Goal: Transaction & Acquisition: Purchase product/service

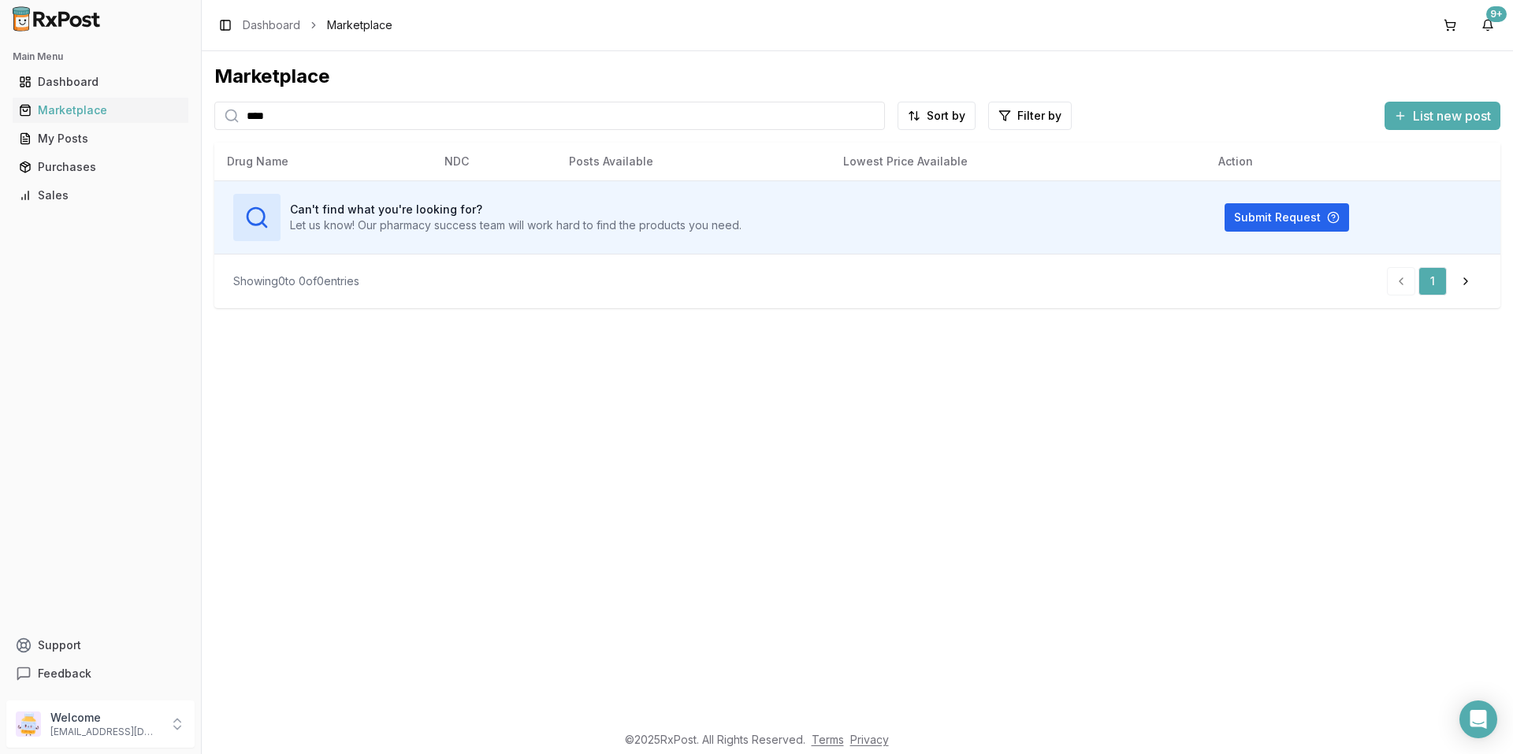
click at [303, 105] on input "****" at bounding box center [549, 116] width 671 height 28
click at [303, 106] on input "****" at bounding box center [549, 116] width 671 height 28
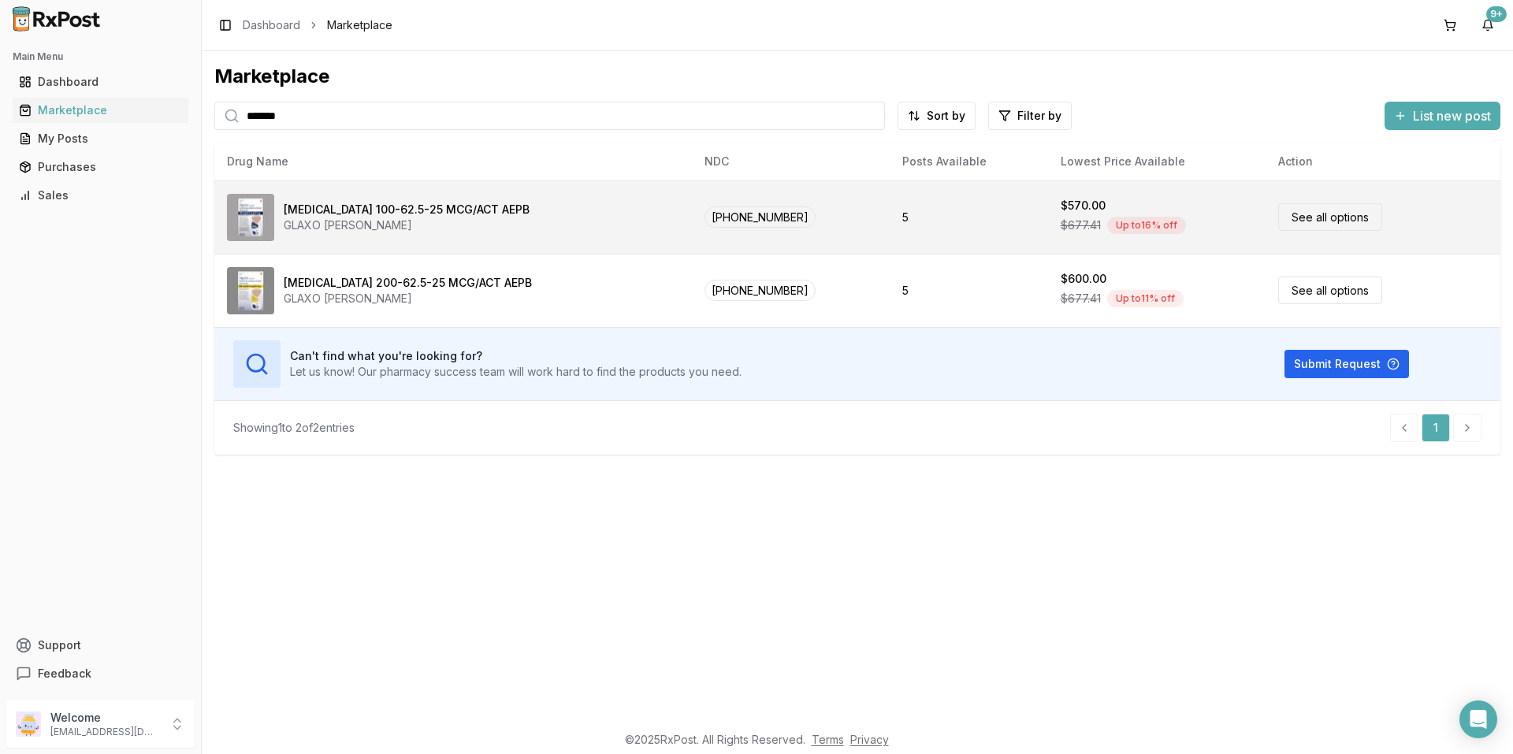
type input "*******"
click at [1327, 217] on link "See all options" at bounding box center [1331, 217] width 104 height 28
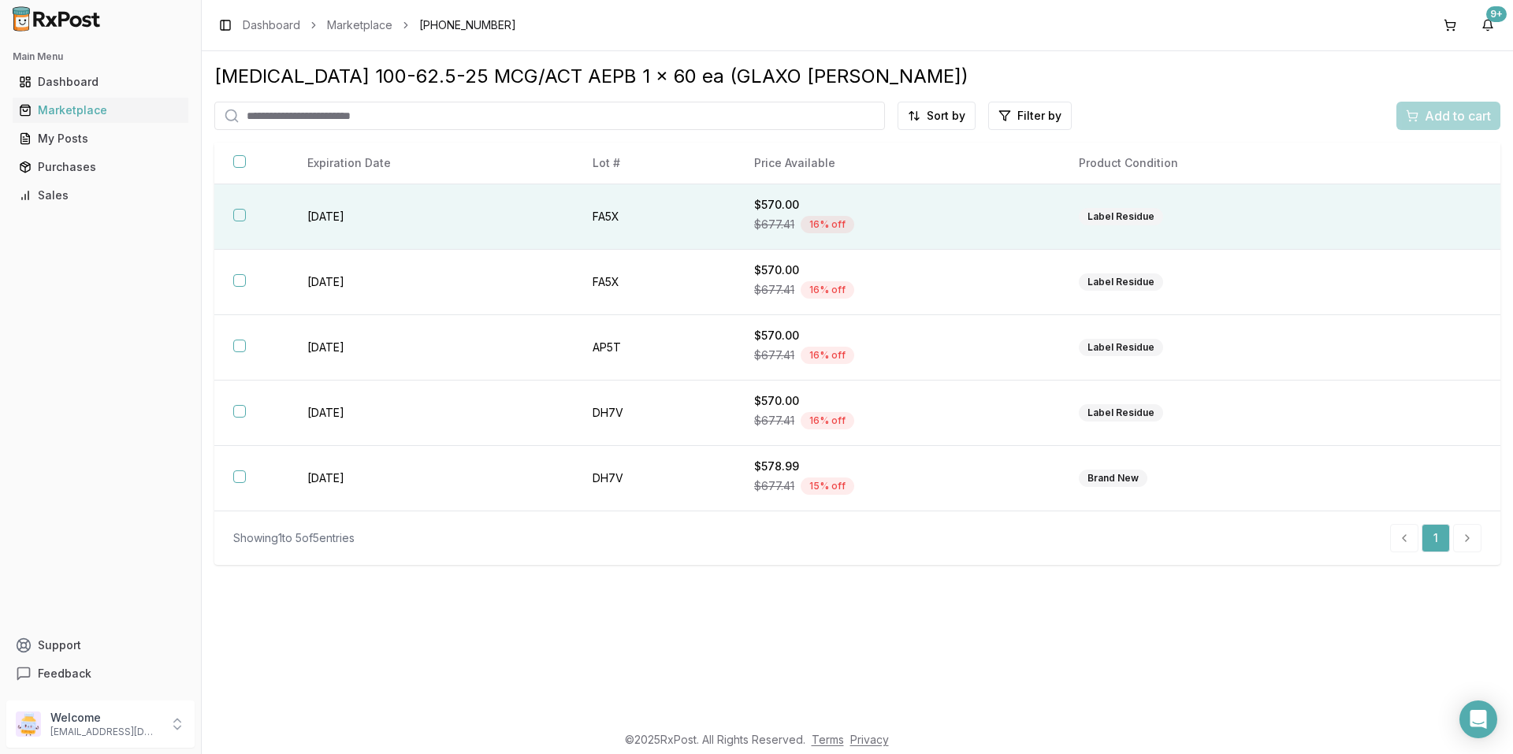
click at [656, 215] on td "FA5X" at bounding box center [655, 216] width 162 height 65
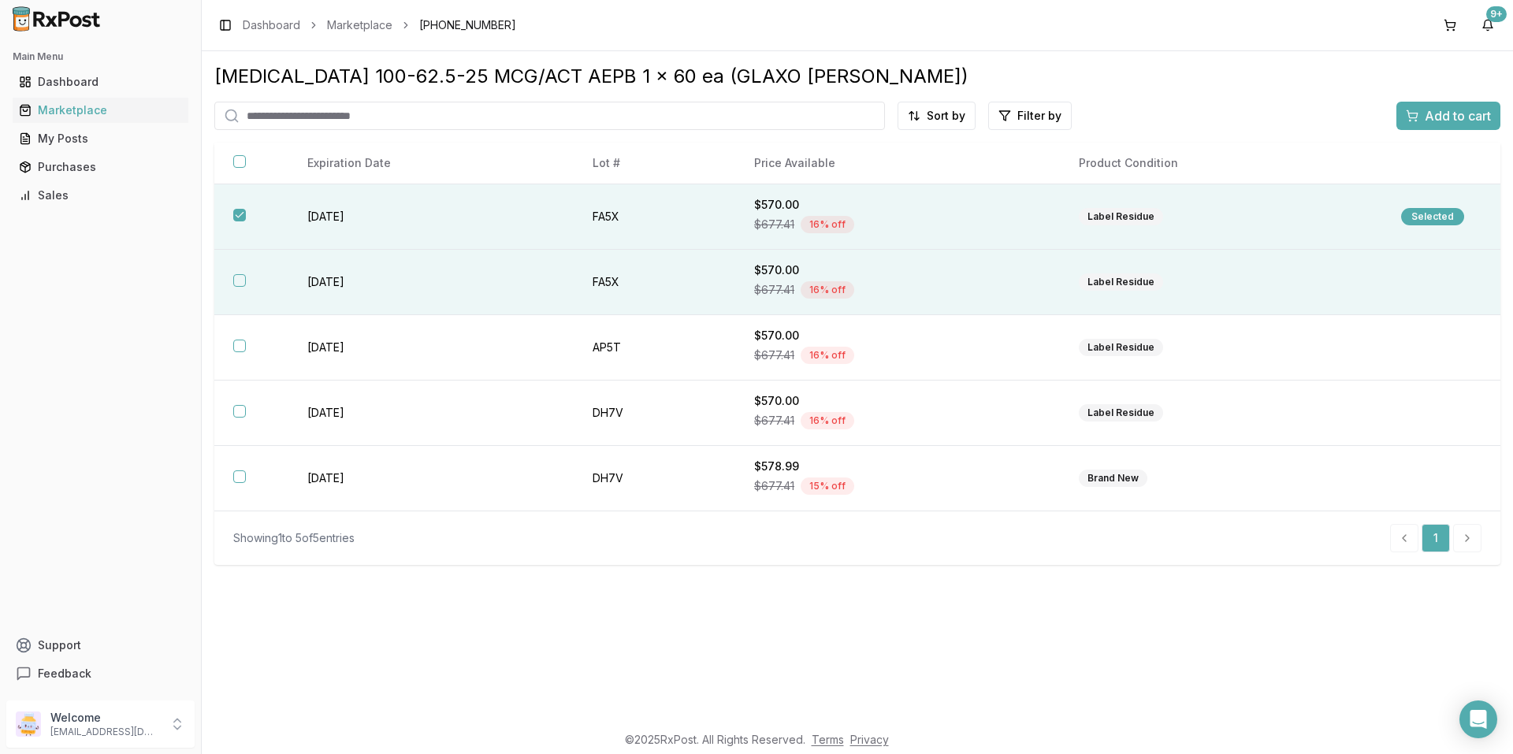
click at [252, 291] on th at bounding box center [251, 282] width 74 height 65
click at [1483, 110] on span "Add to cart" at bounding box center [1458, 115] width 66 height 19
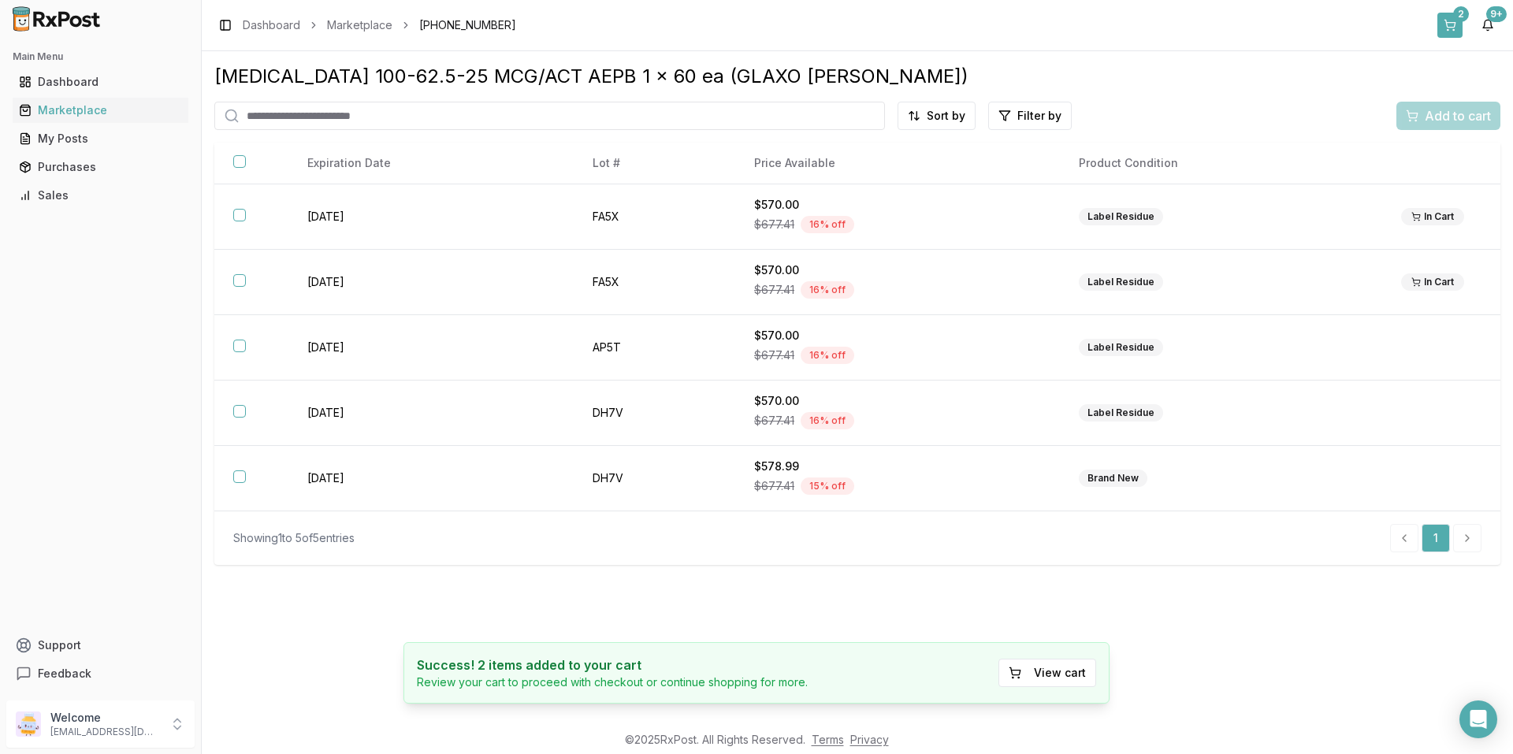
click at [1450, 17] on button "2" at bounding box center [1450, 25] width 25 height 25
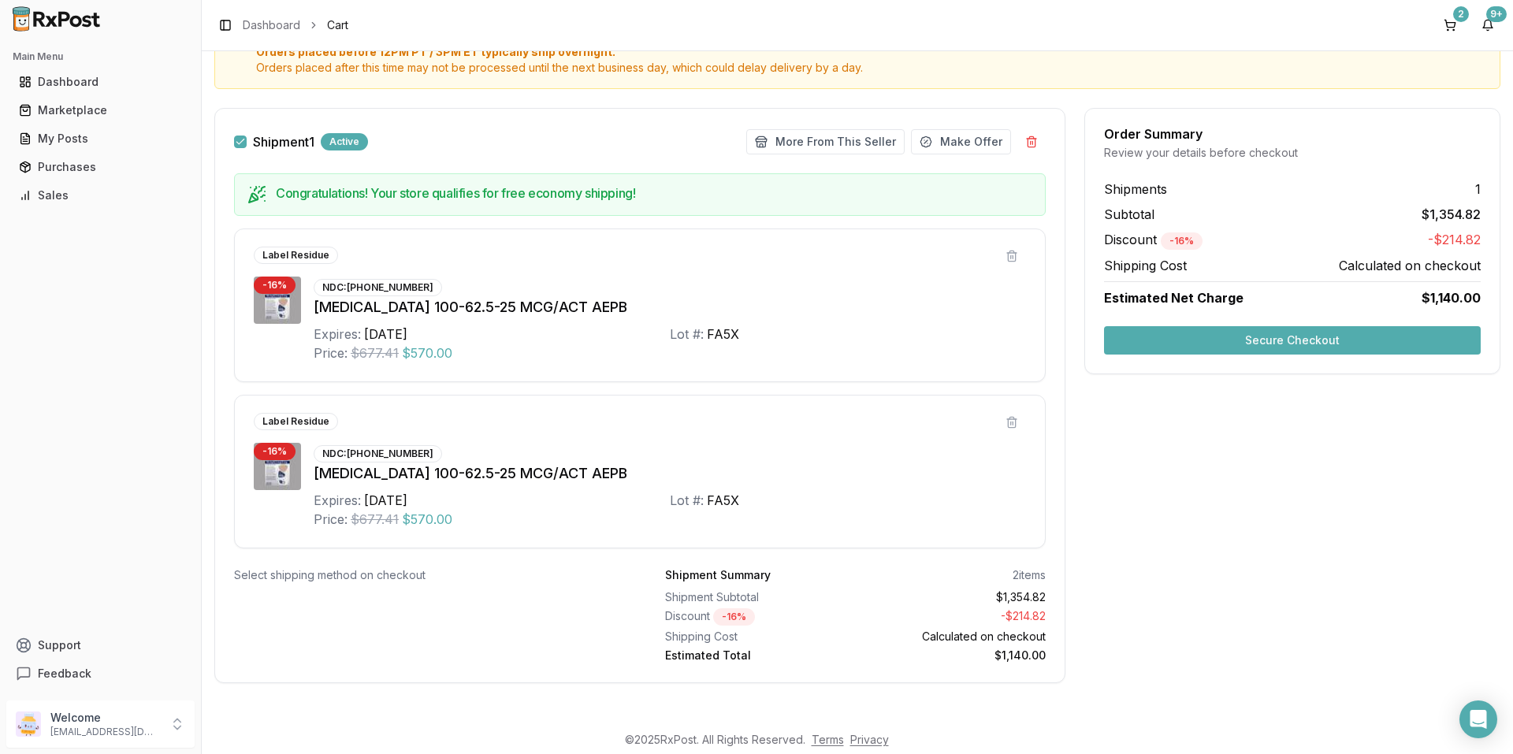
scroll to position [162, 0]
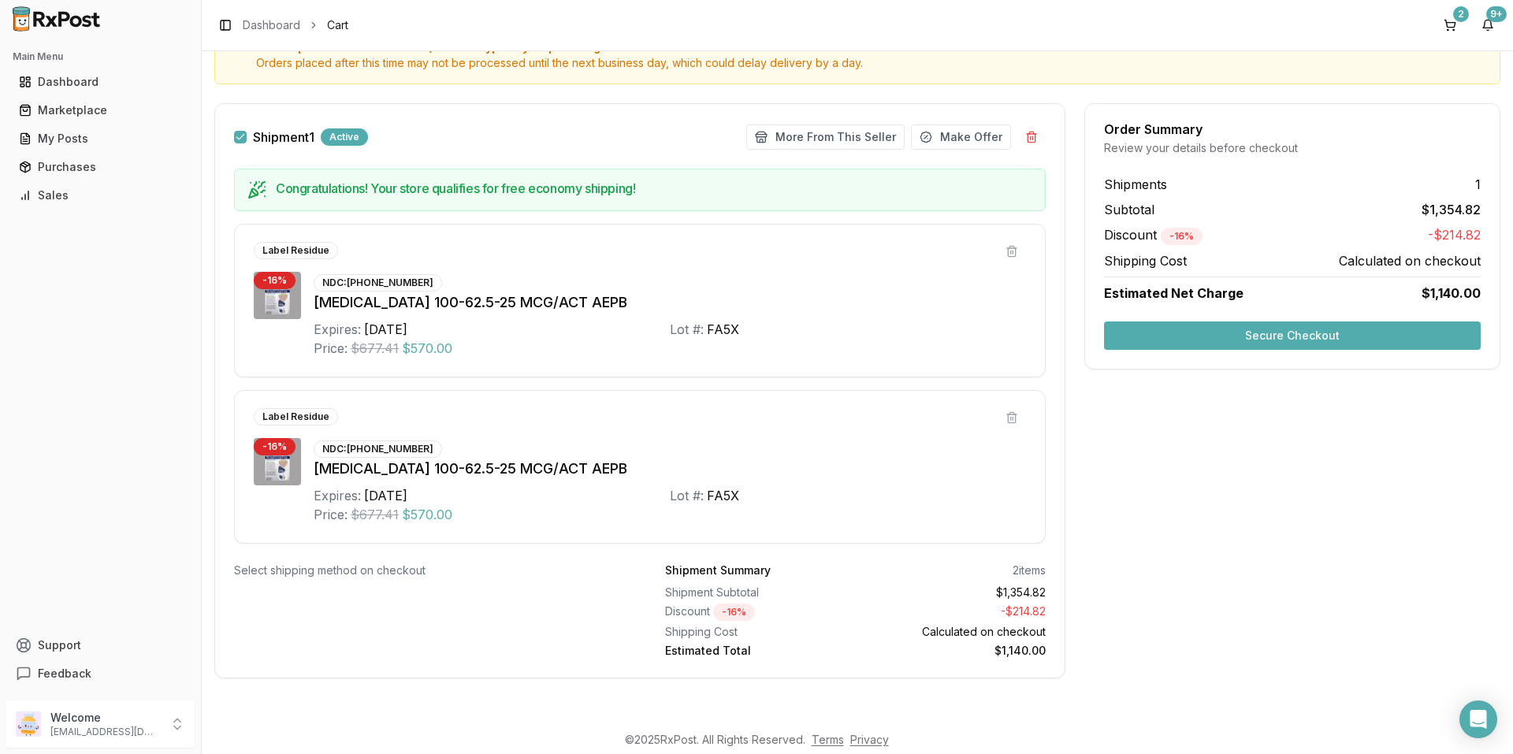
click at [1174, 334] on button "Secure Checkout" at bounding box center [1292, 336] width 377 height 28
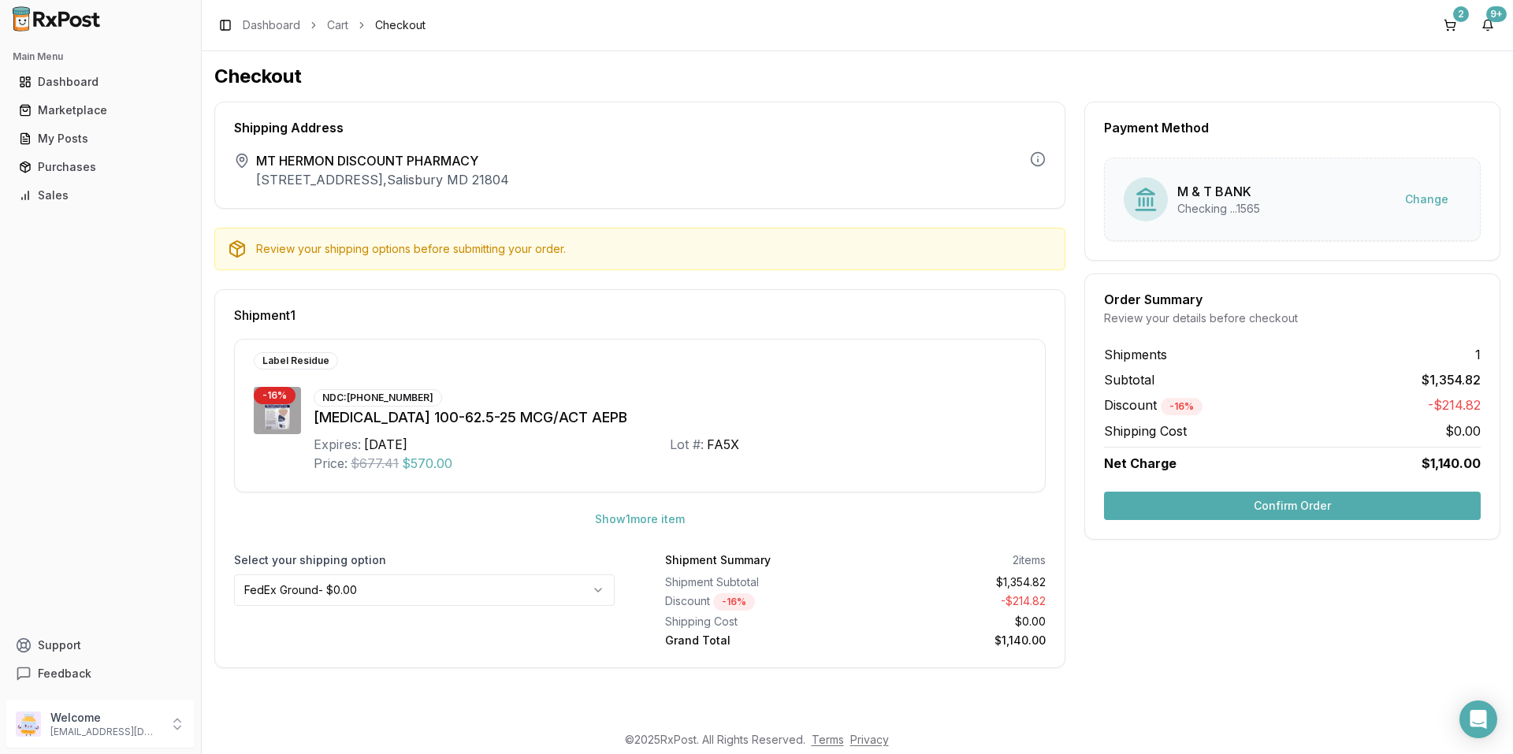
click at [896, 638] on div "$1,140.00" at bounding box center [954, 641] width 184 height 16
click at [559, 582] on html "Main Menu Dashboard Marketplace My Posts Purchases Sales Support Feedback Welco…" at bounding box center [756, 377] width 1513 height 754
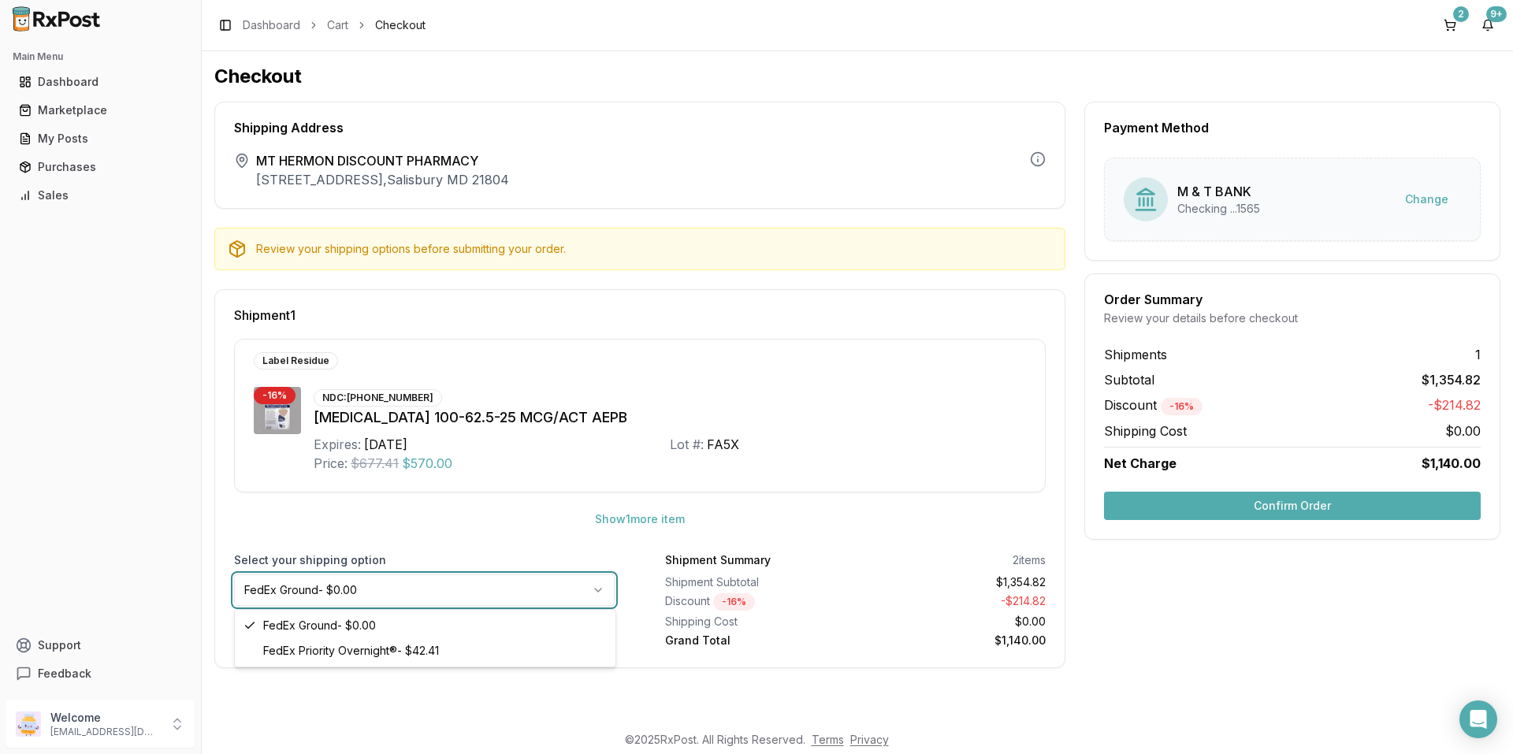
click at [558, 585] on html "Main Menu Dashboard Marketplace My Posts Purchases Sales Support Feedback Welco…" at bounding box center [756, 377] width 1513 height 754
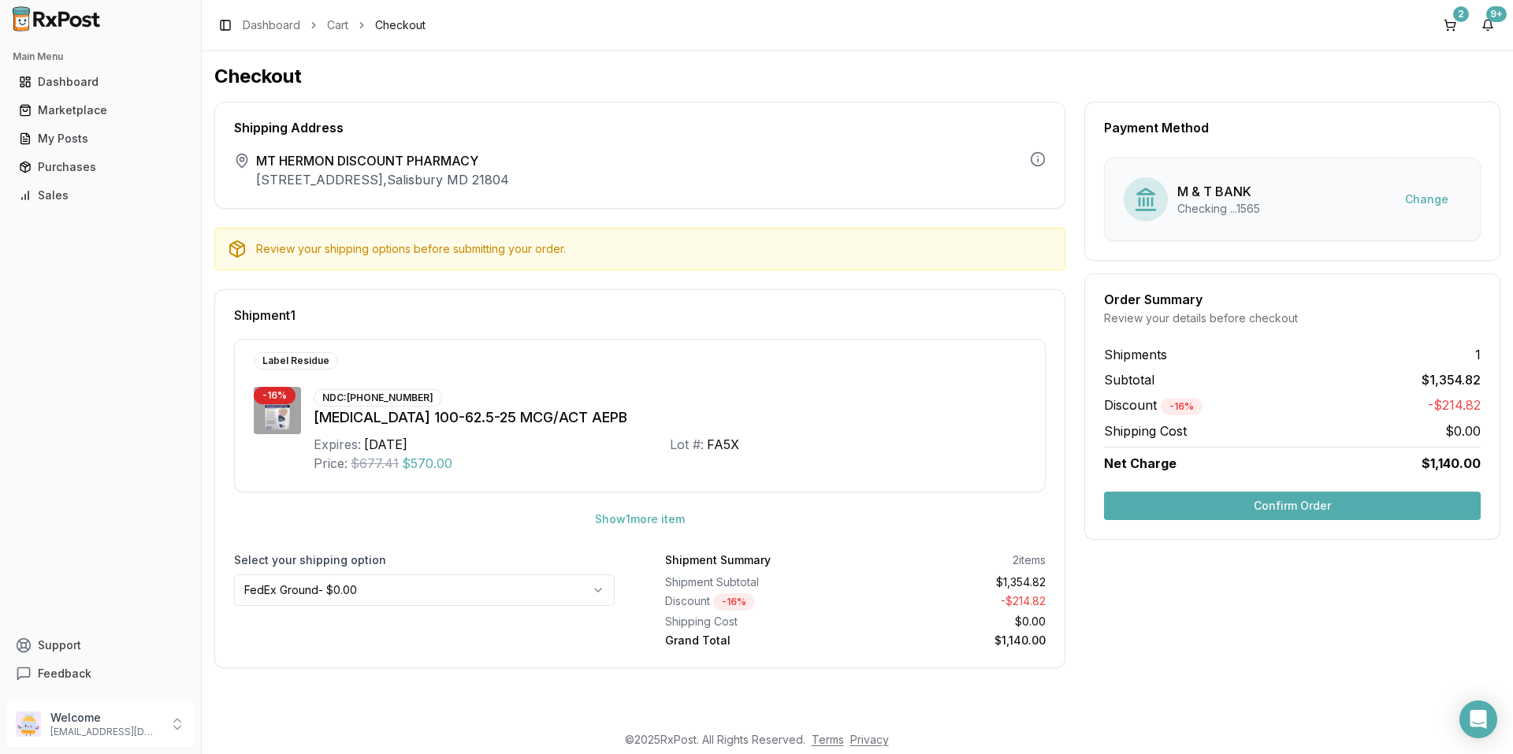
click at [1218, 504] on button "Confirm Order" at bounding box center [1292, 506] width 377 height 28
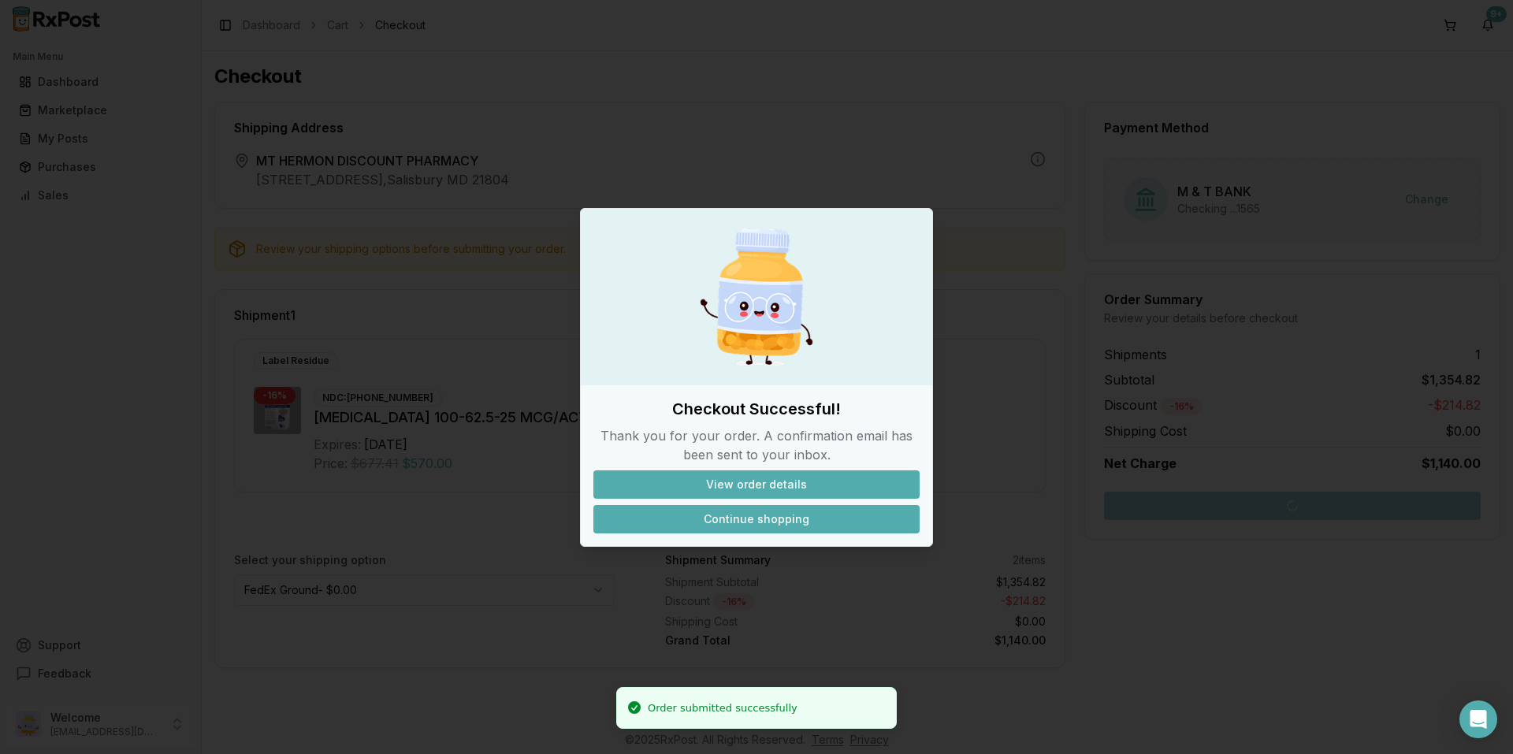
click at [725, 518] on button "Continue shopping" at bounding box center [757, 519] width 326 height 28
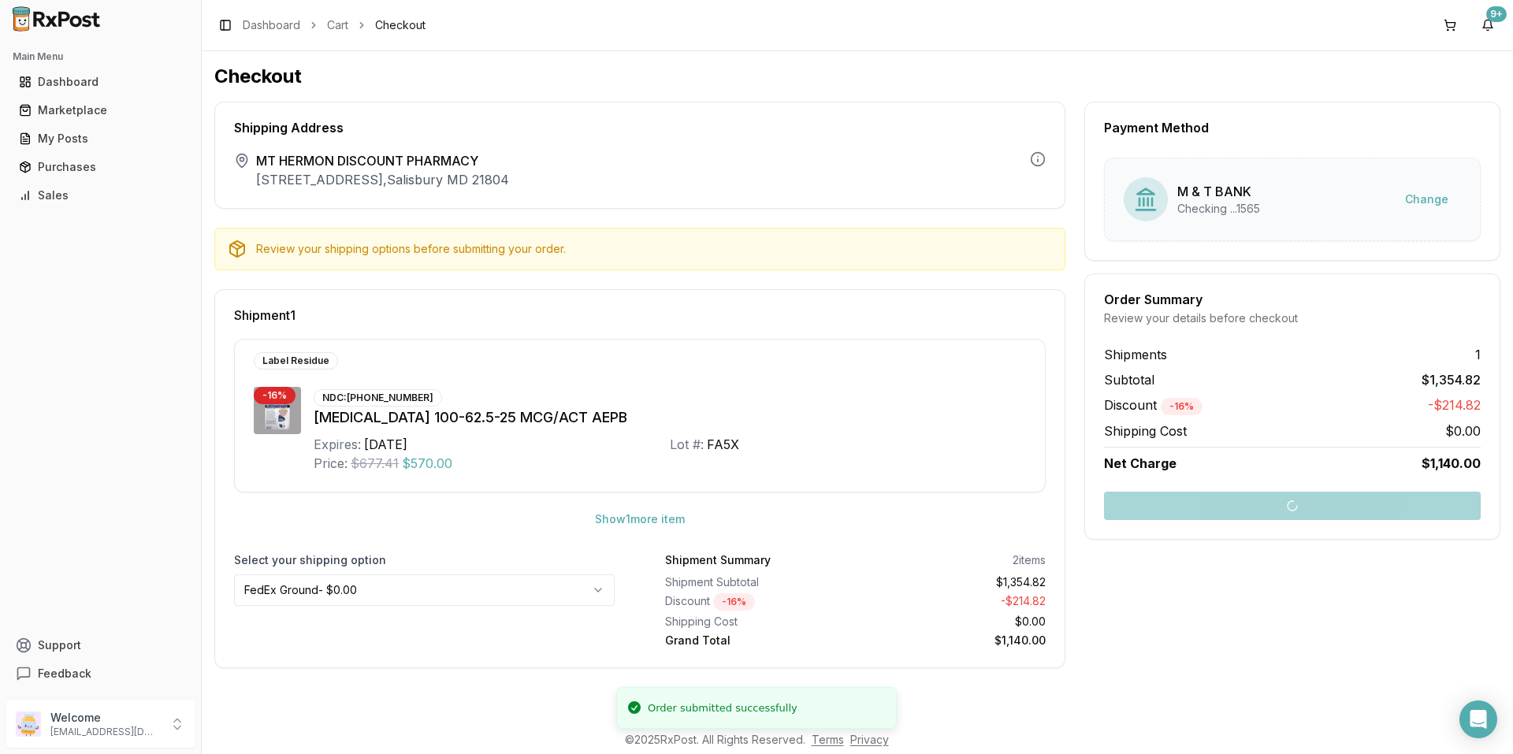
click at [711, 139] on div "Shipping Address The shipping address is the business address of the store veri…" at bounding box center [639, 155] width 851 height 107
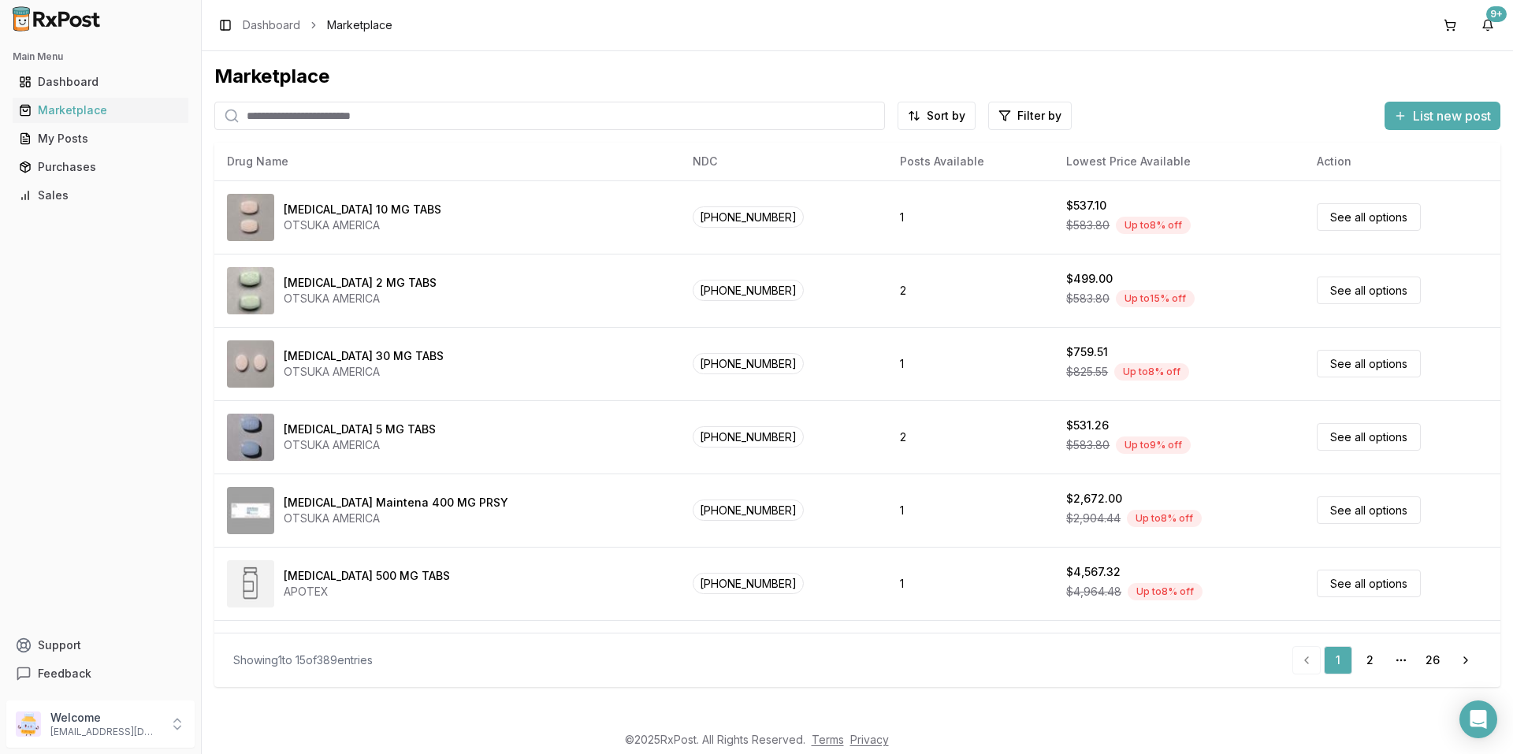
click at [471, 110] on input "search" at bounding box center [549, 116] width 671 height 28
paste input "*******"
type input "*******"
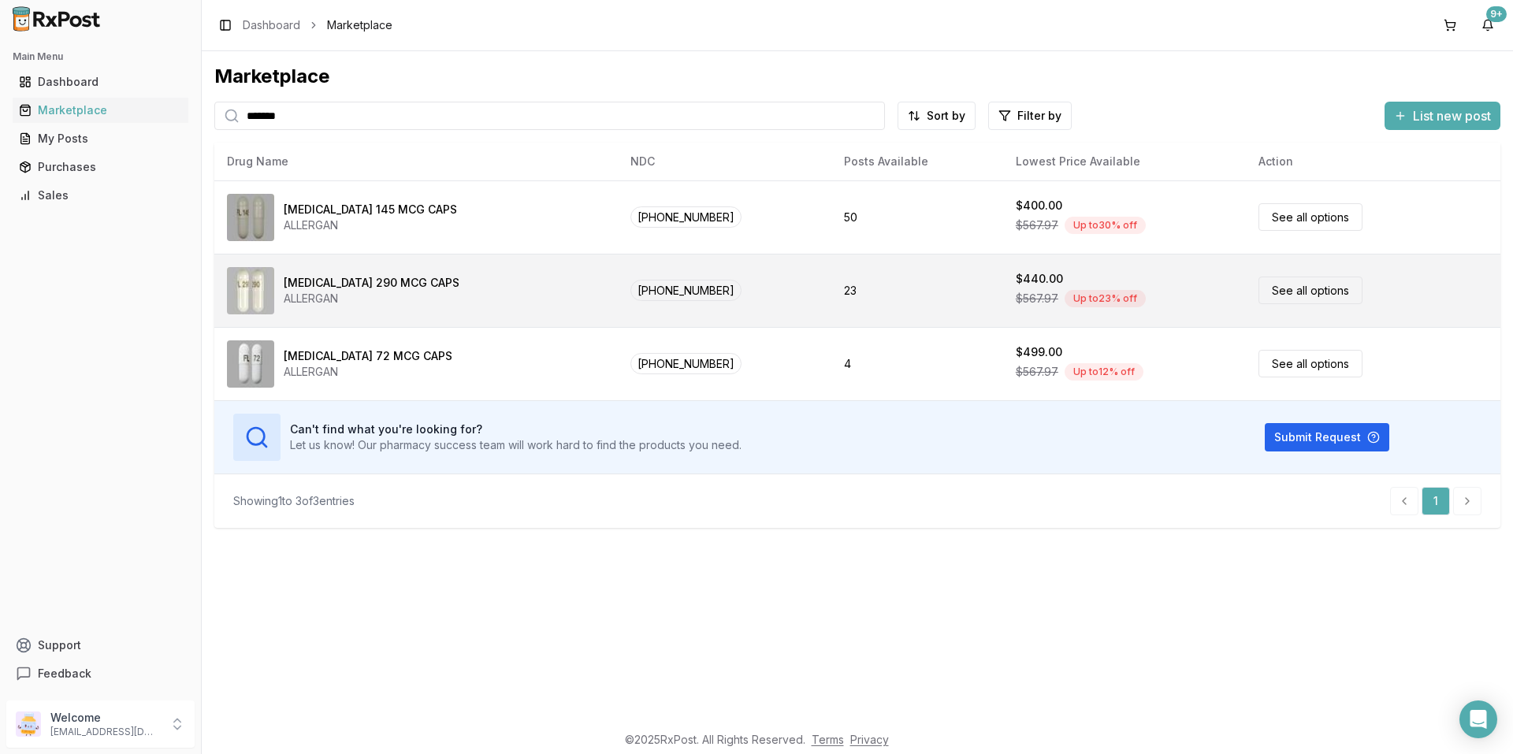
click at [1264, 292] on link "See all options" at bounding box center [1311, 291] width 104 height 28
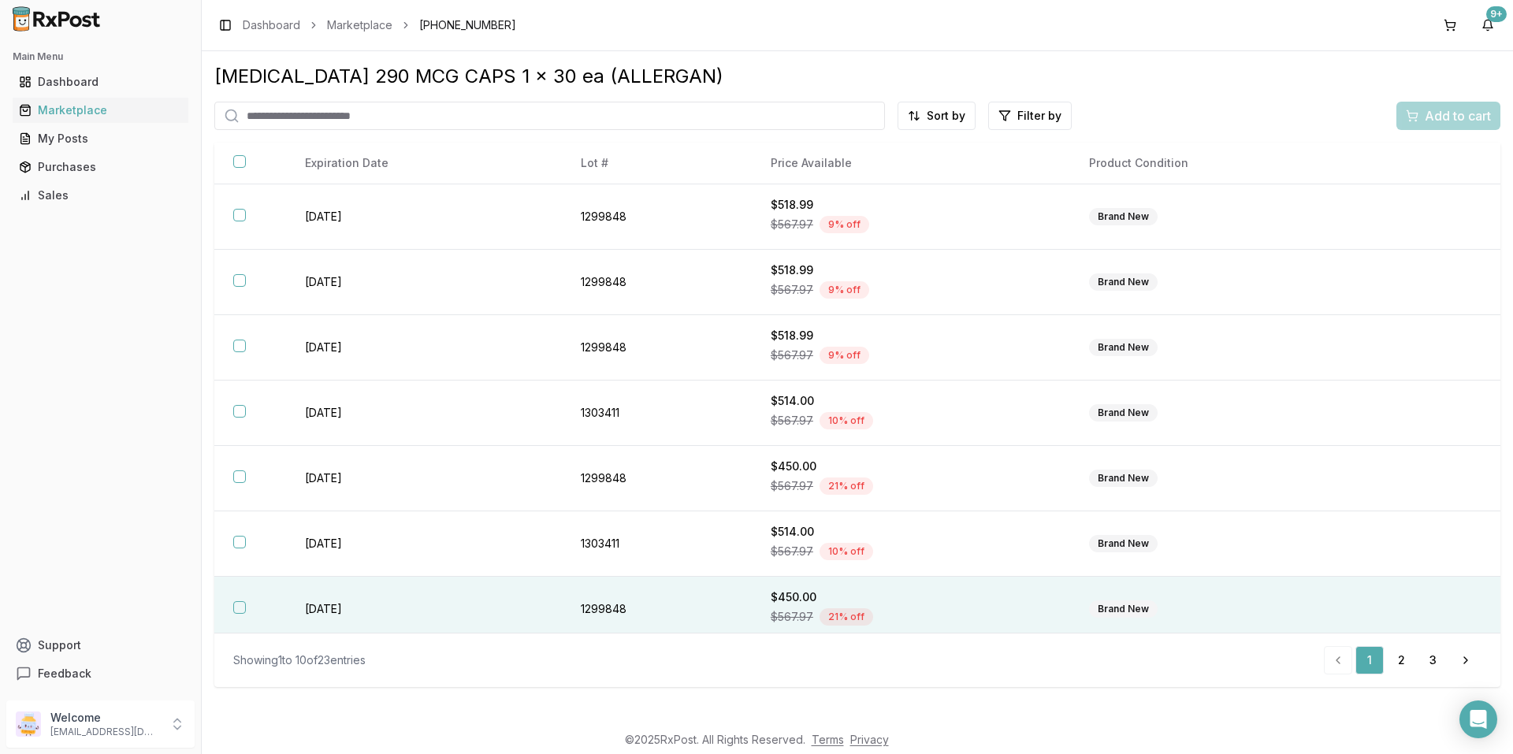
click at [240, 605] on button "button" at bounding box center [239, 607] width 13 height 13
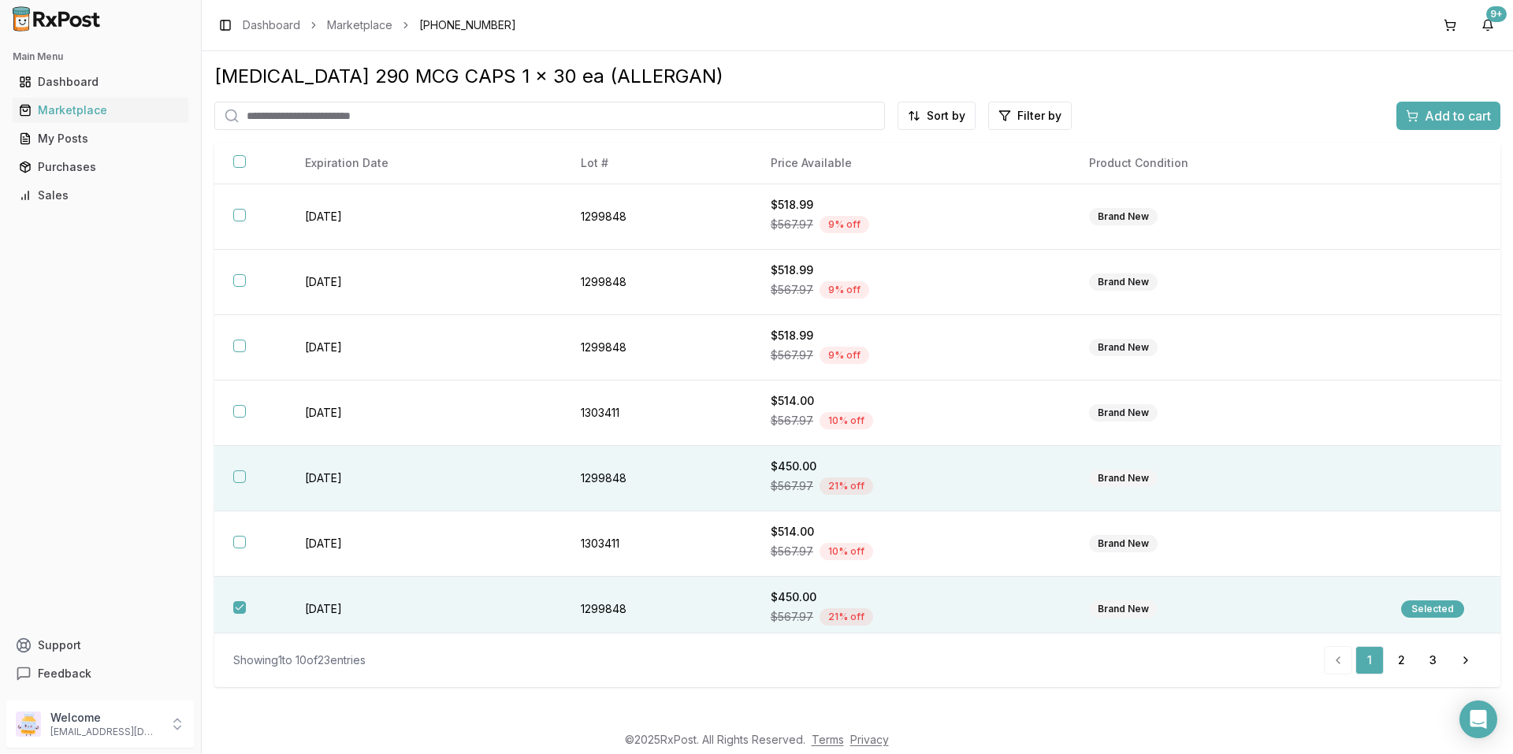
click at [272, 488] on th at bounding box center [250, 478] width 72 height 65
click at [1398, 661] on link "2" at bounding box center [1401, 660] width 28 height 28
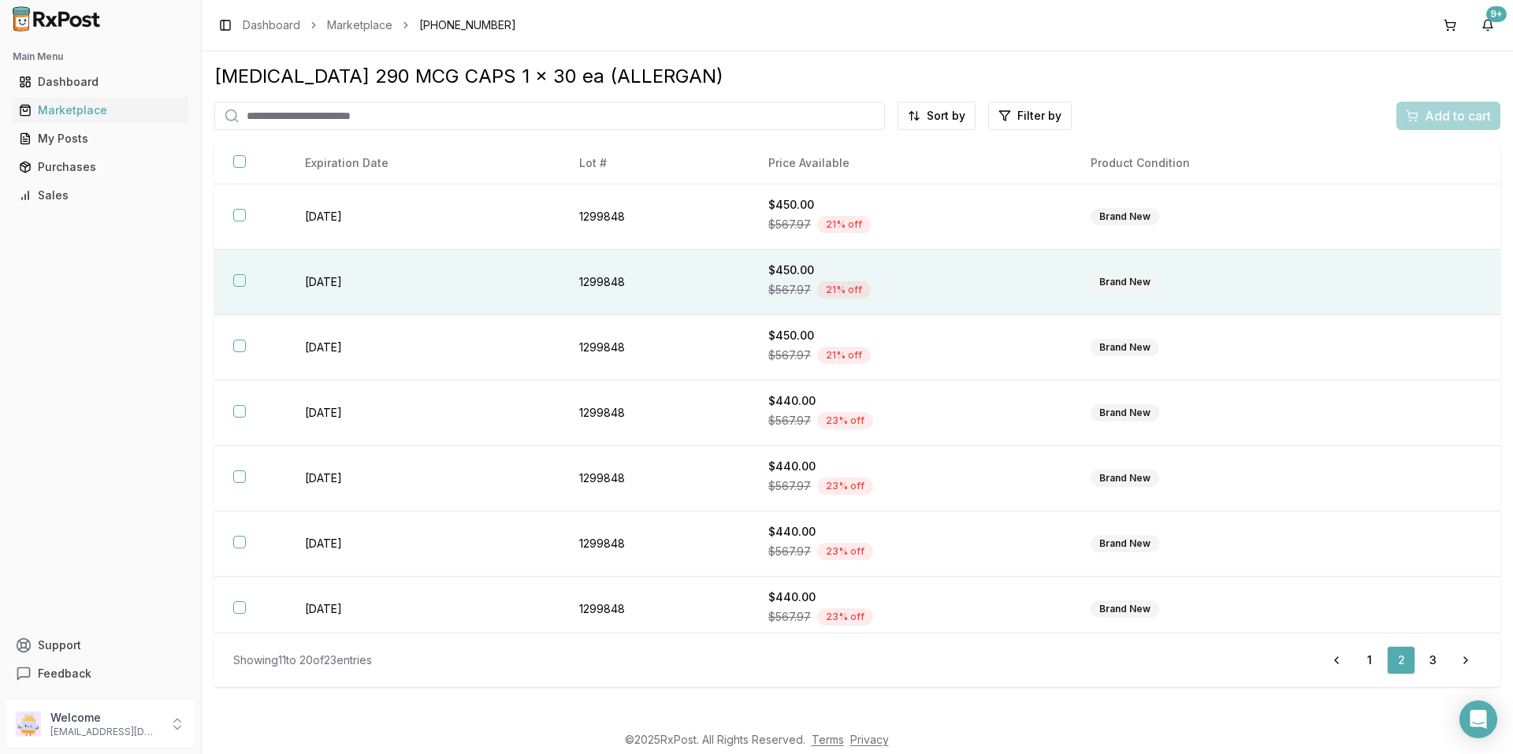
click at [428, 273] on td "[DATE]" at bounding box center [423, 282] width 274 height 65
click at [1467, 114] on span "Add to cart" at bounding box center [1458, 115] width 66 height 19
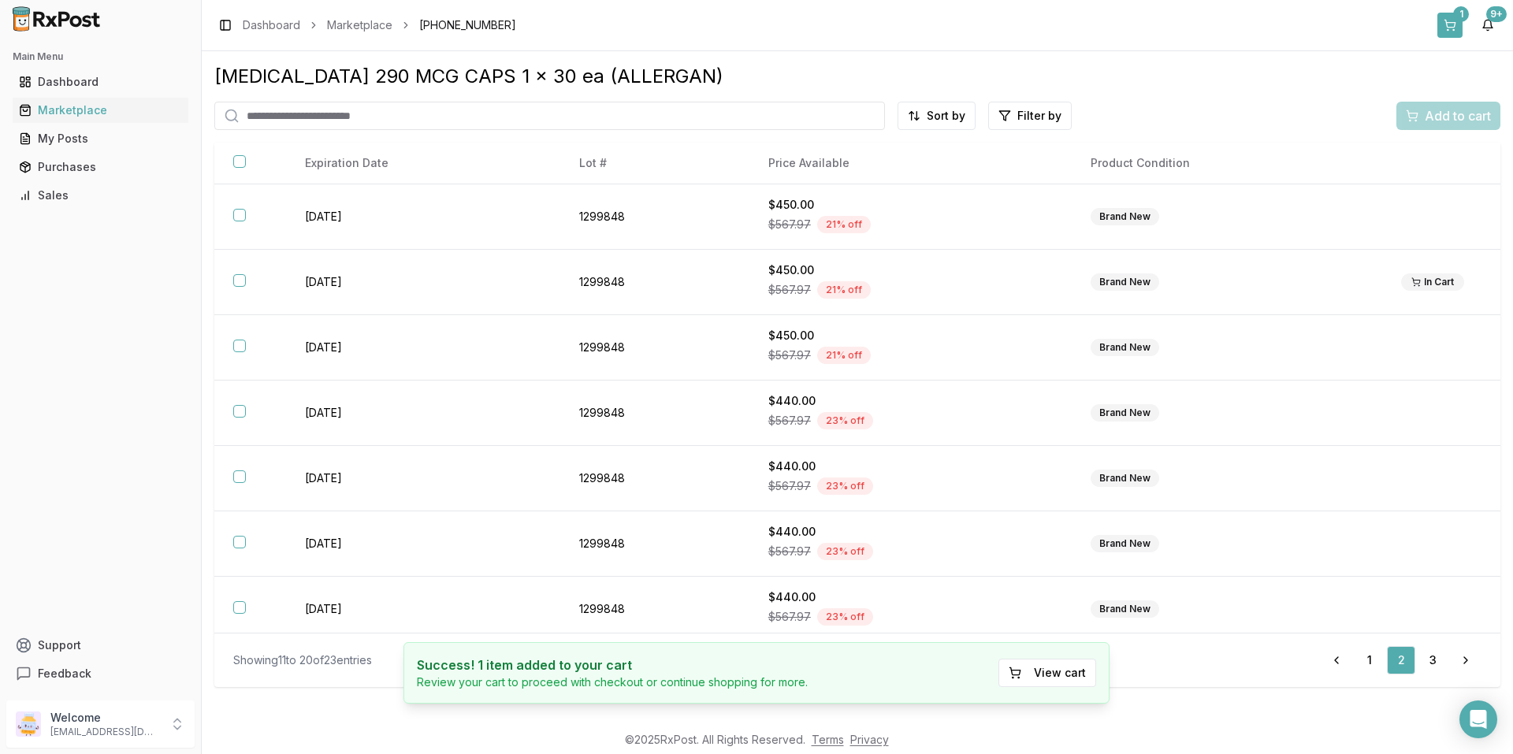
click at [1452, 19] on button "1" at bounding box center [1450, 25] width 25 height 25
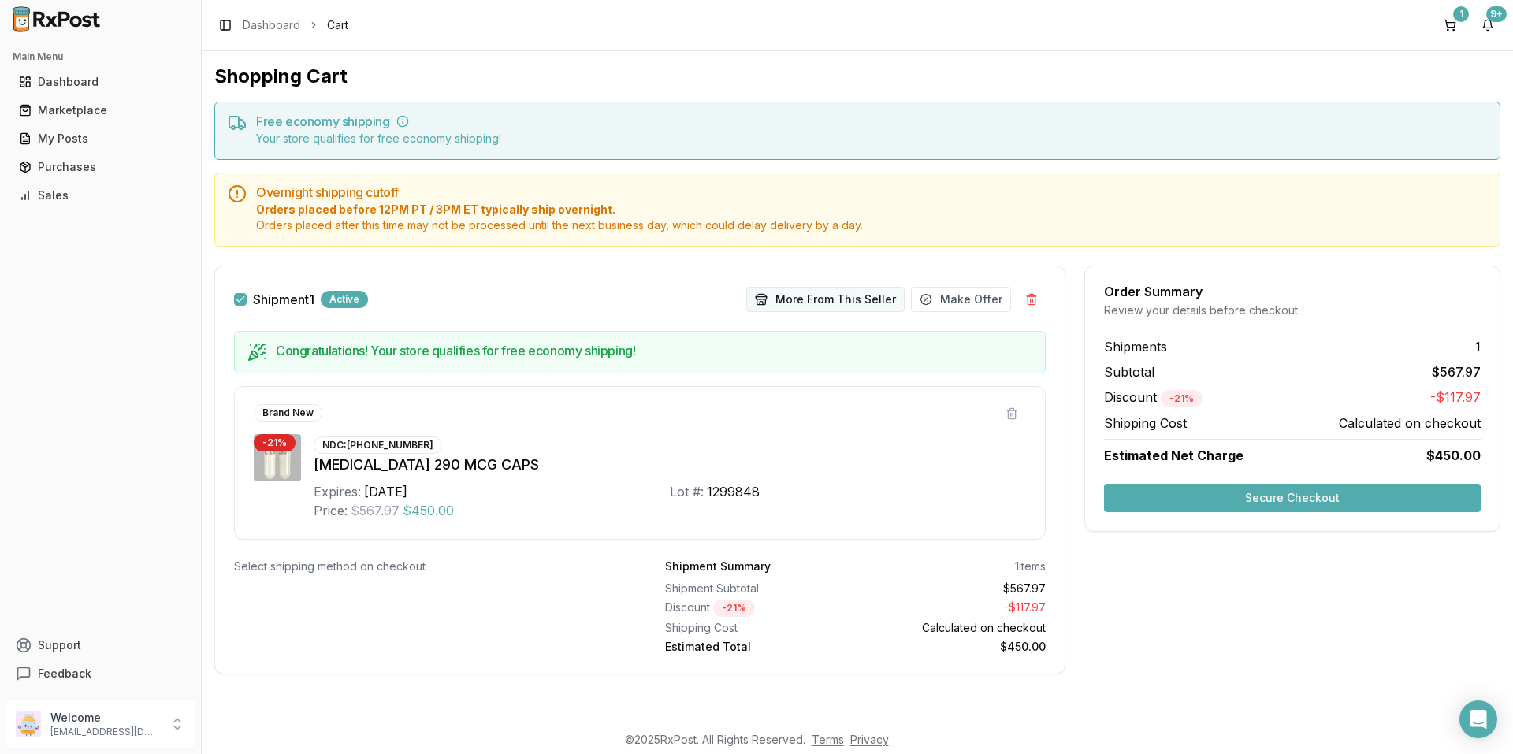
click at [834, 295] on button "More From This Seller" at bounding box center [825, 299] width 158 height 25
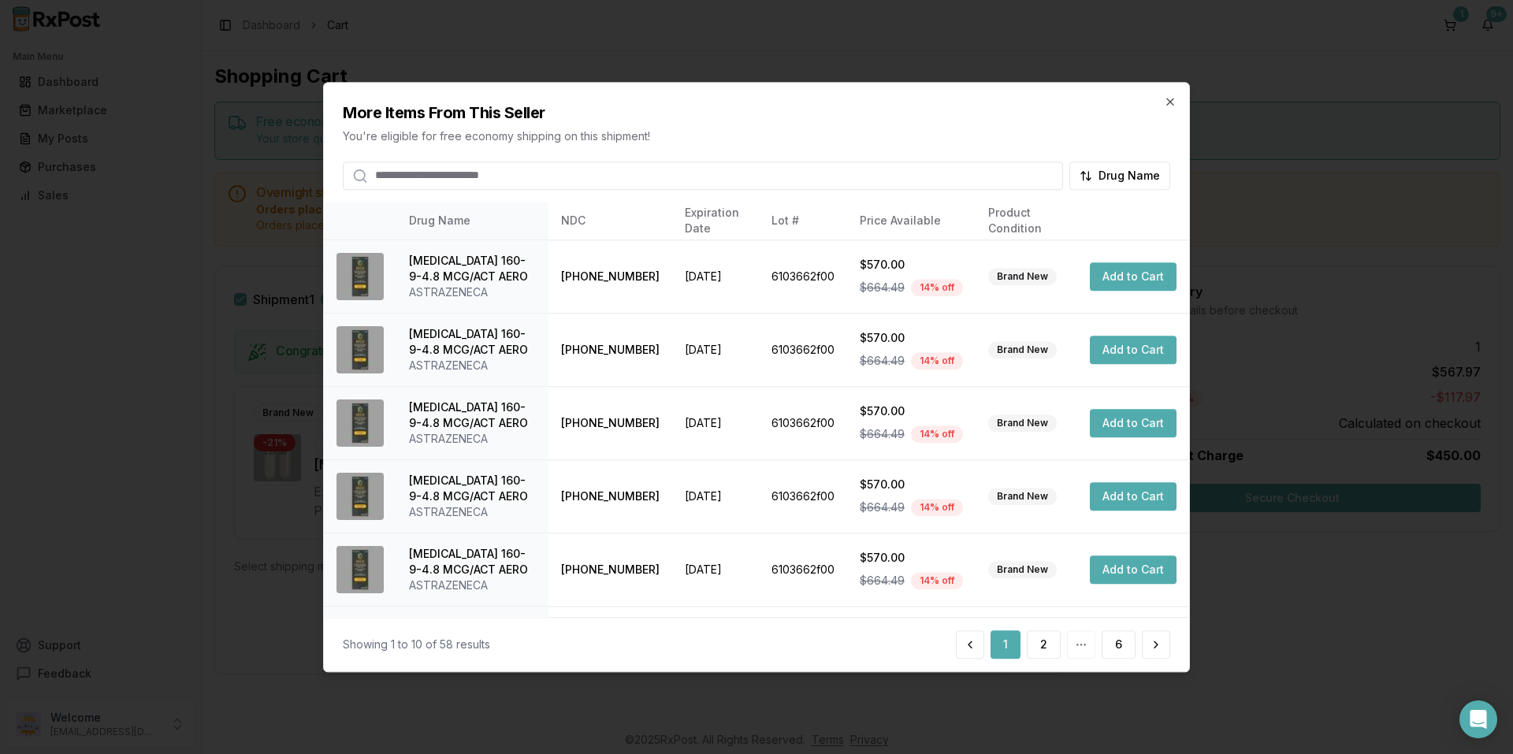
click at [670, 177] on input "search" at bounding box center [703, 176] width 720 height 28
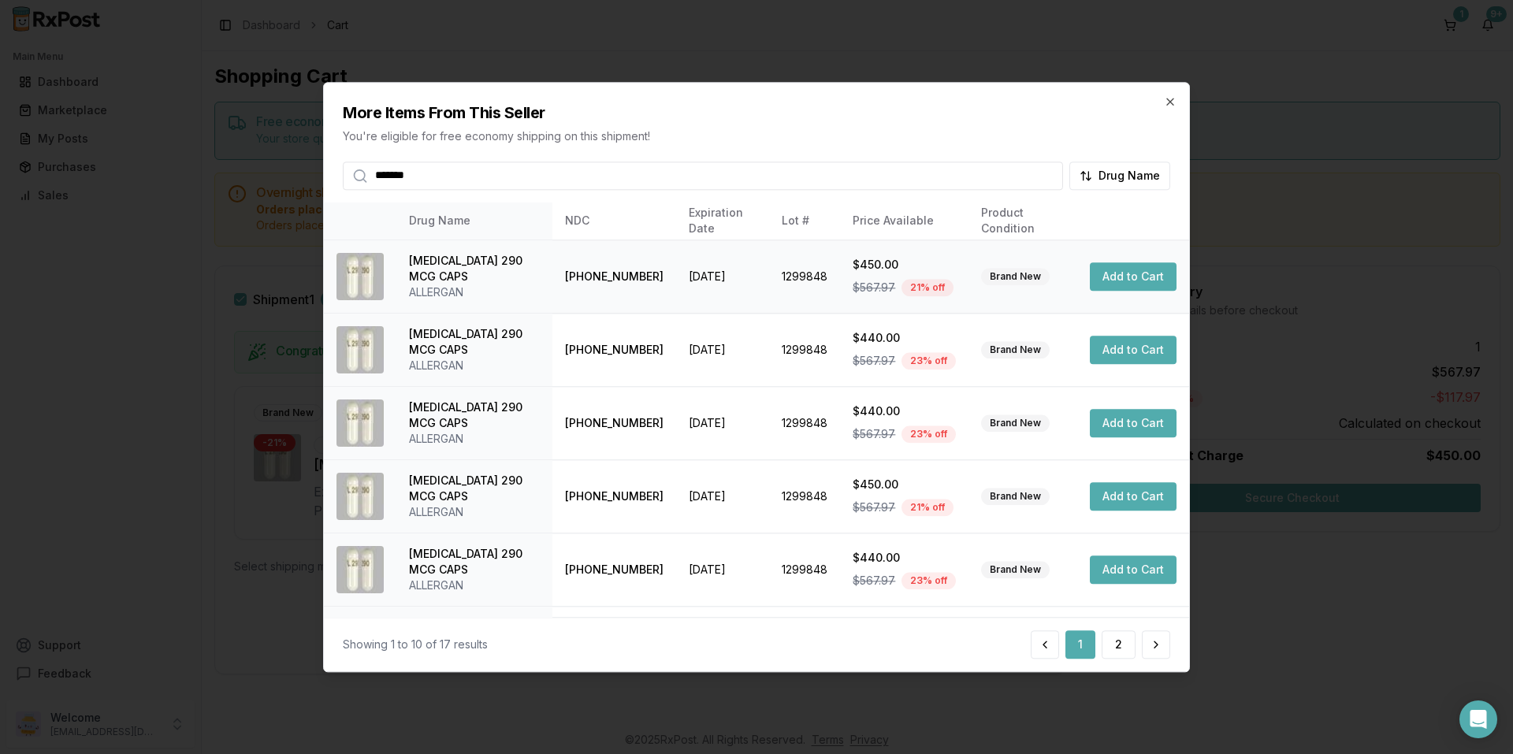
type input "*******"
click at [1119, 274] on button "Add to Cart" at bounding box center [1133, 276] width 87 height 28
click at [1119, 345] on button "Add to Cart" at bounding box center [1133, 350] width 87 height 28
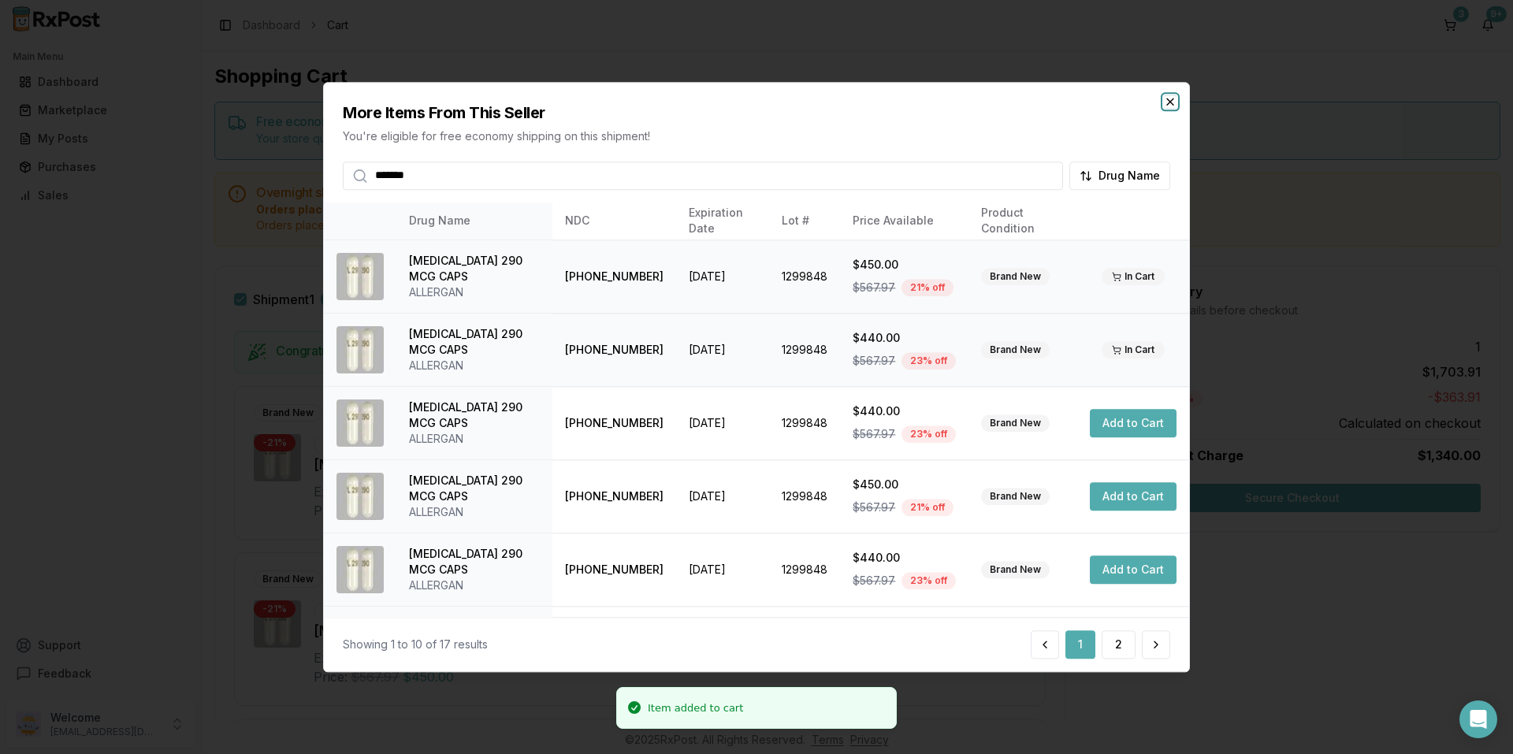
click at [1167, 104] on icon "button" at bounding box center [1170, 101] width 13 height 13
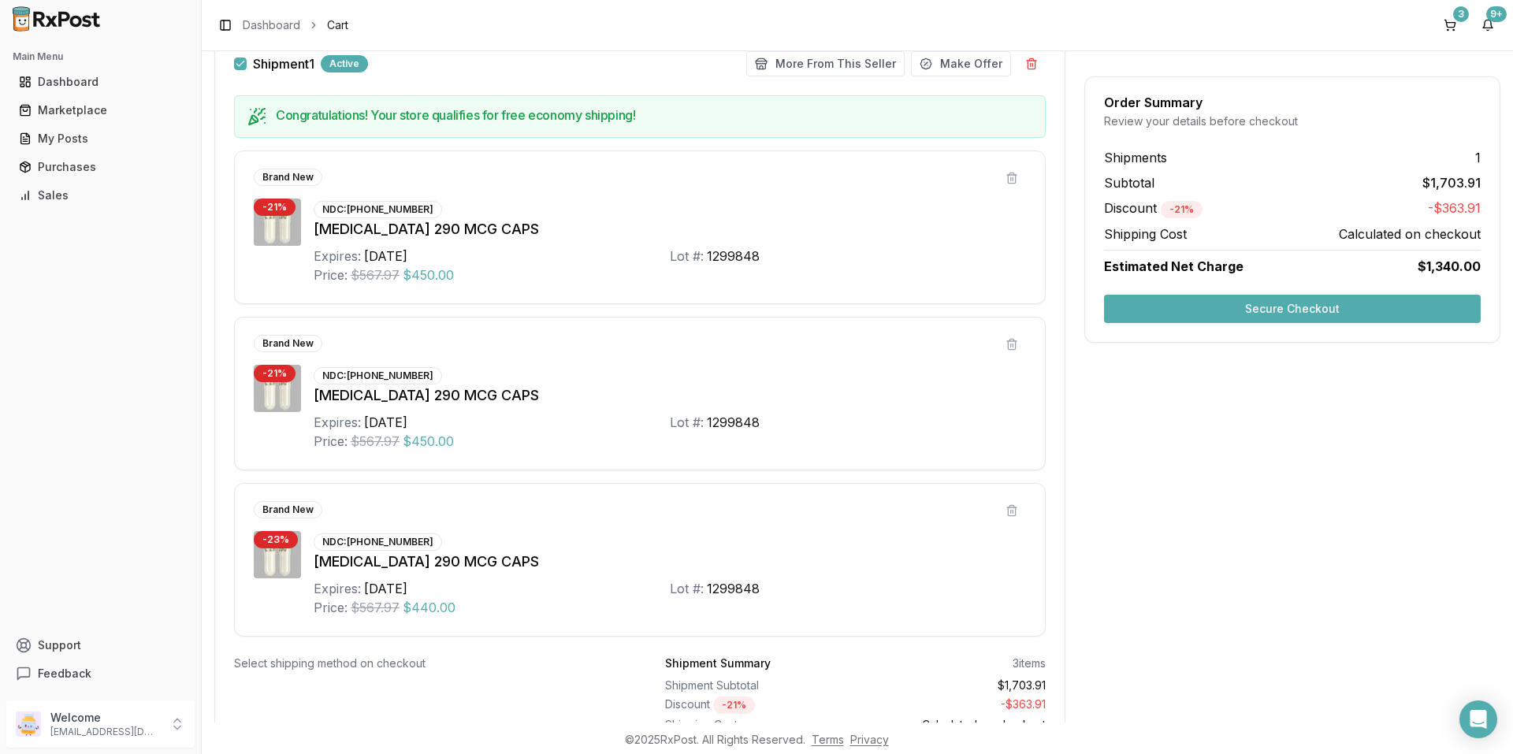
scroll to position [315, 0]
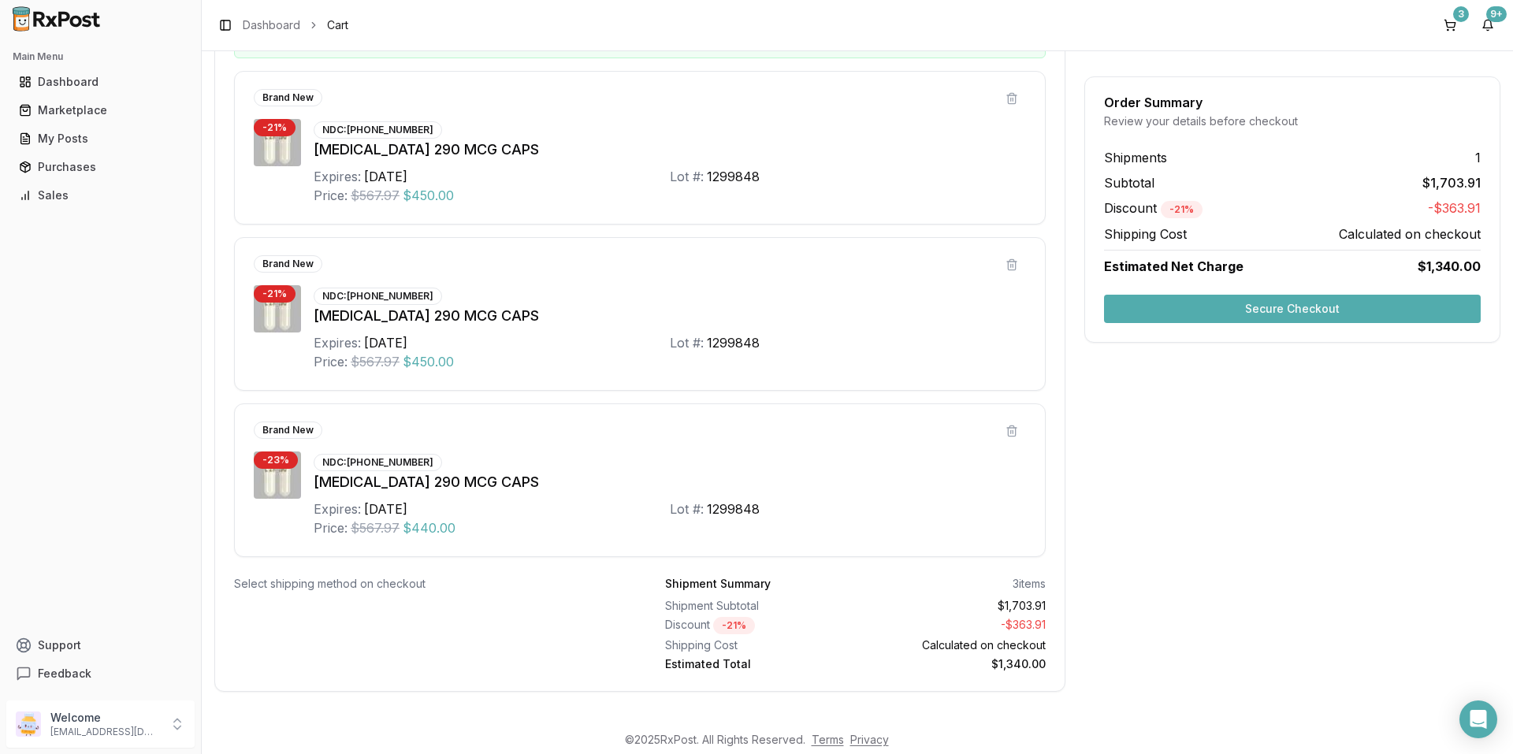
click at [1162, 309] on button "Secure Checkout" at bounding box center [1292, 309] width 377 height 28
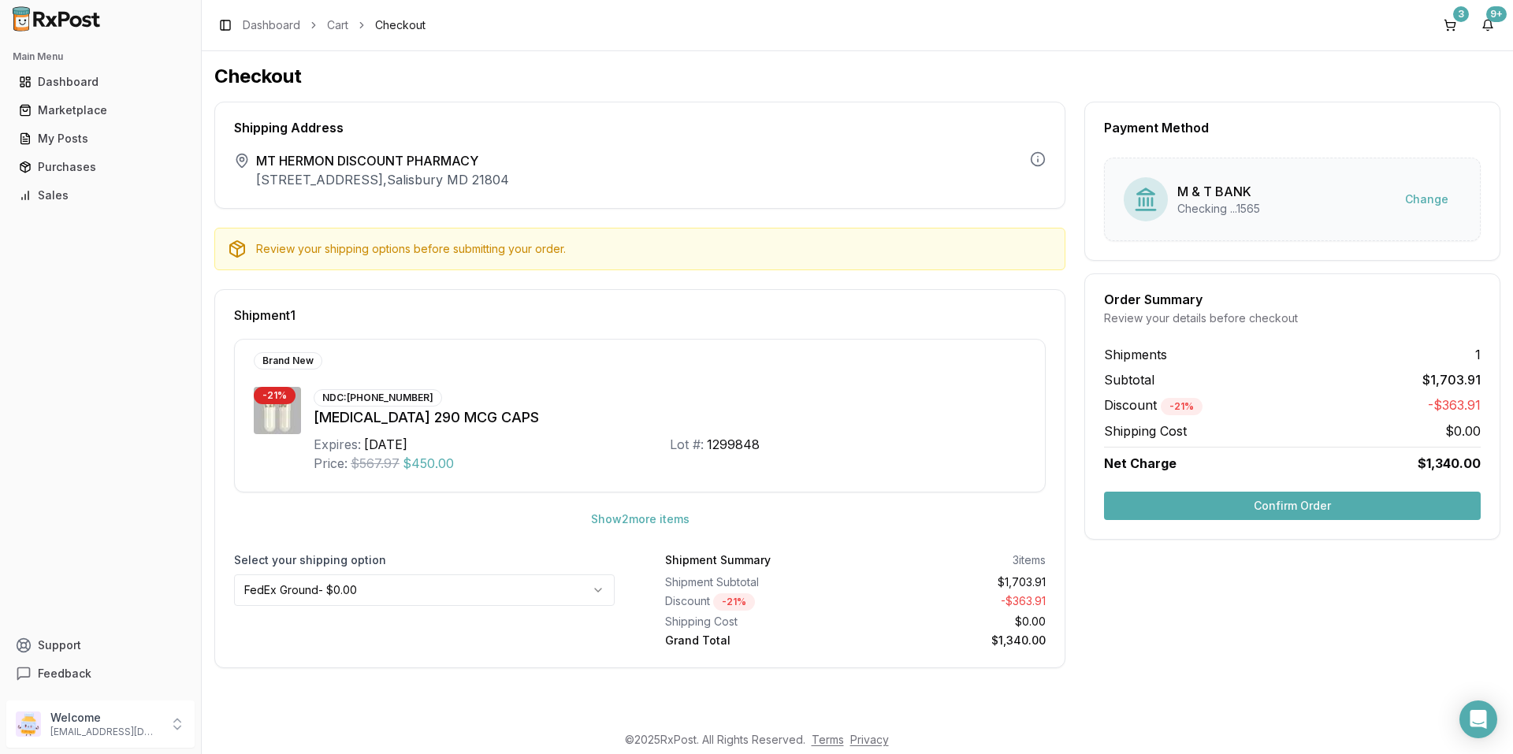
click at [936, 395] on div "NDC: [PHONE_NUMBER] [MEDICAL_DATA] 290 MCG CAPS Expires: [DATE] Lot #: 1299848 …" at bounding box center [670, 430] width 713 height 86
click at [901, 303] on div "Shipment 1 Brand New - 21 % NDC: [PHONE_NUMBER] [MEDICAL_DATA] 290 MCG CAPS Exp…" at bounding box center [639, 478] width 851 height 379
click at [59, 84] on div "Dashboard" at bounding box center [100, 82] width 163 height 16
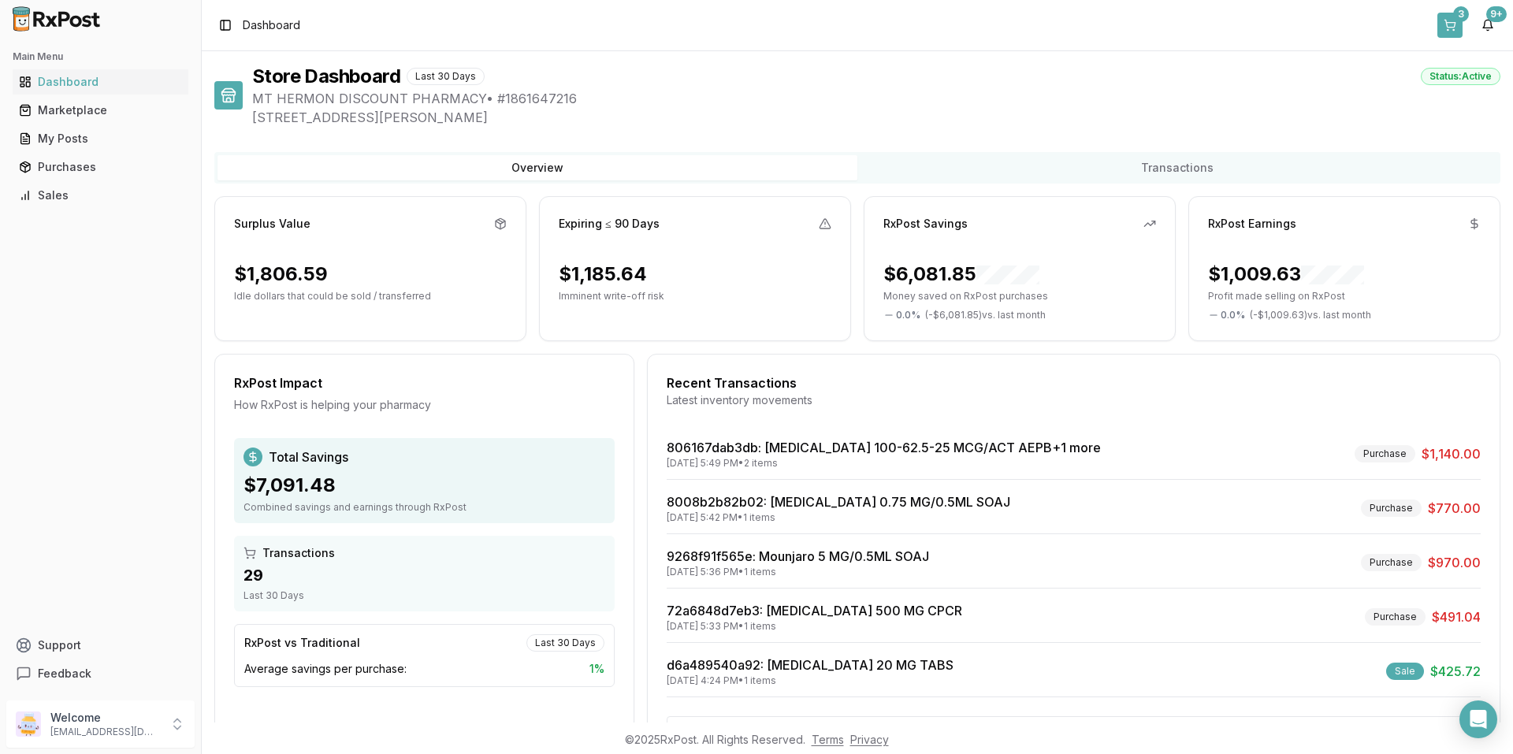
click at [1459, 22] on button "3" at bounding box center [1450, 25] width 25 height 25
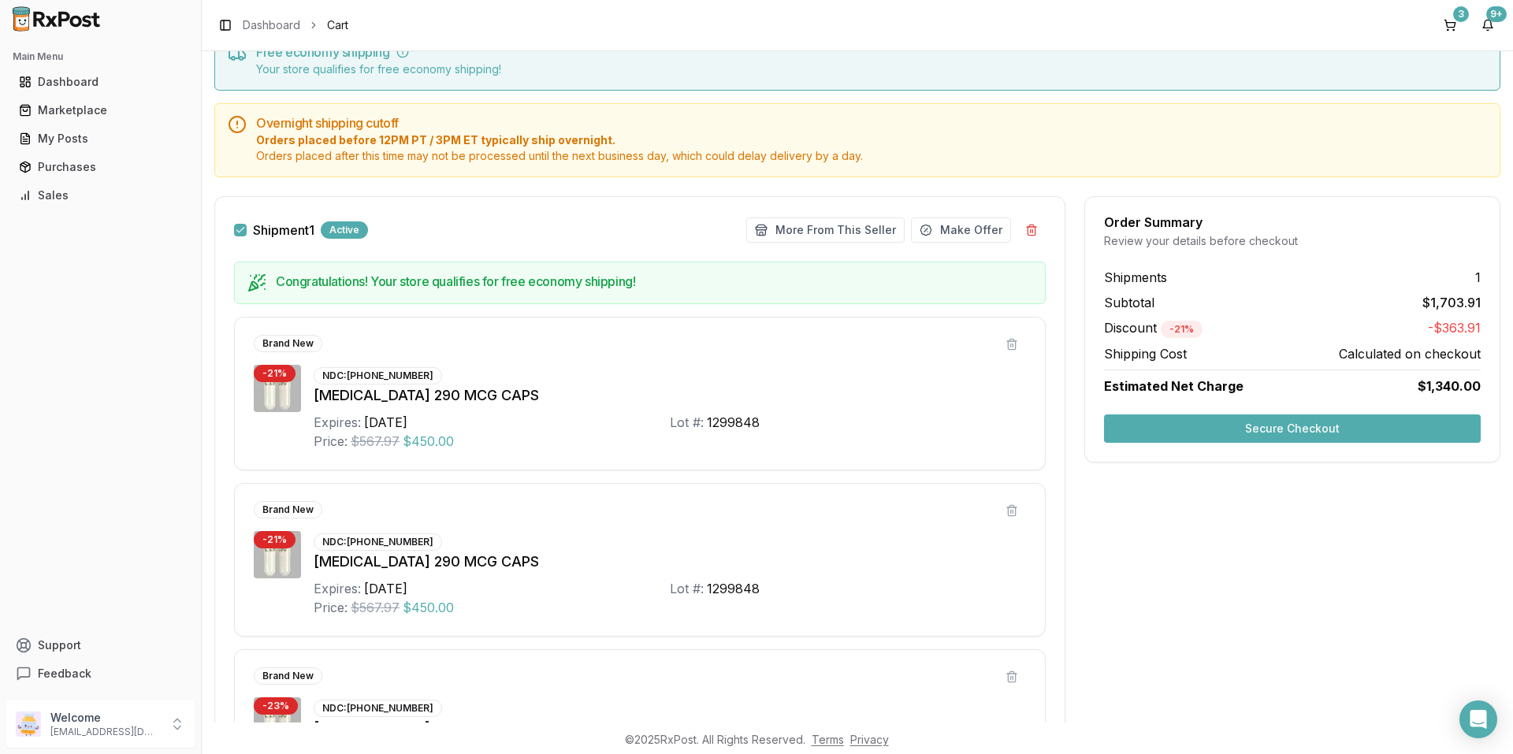
scroll to position [158, 0]
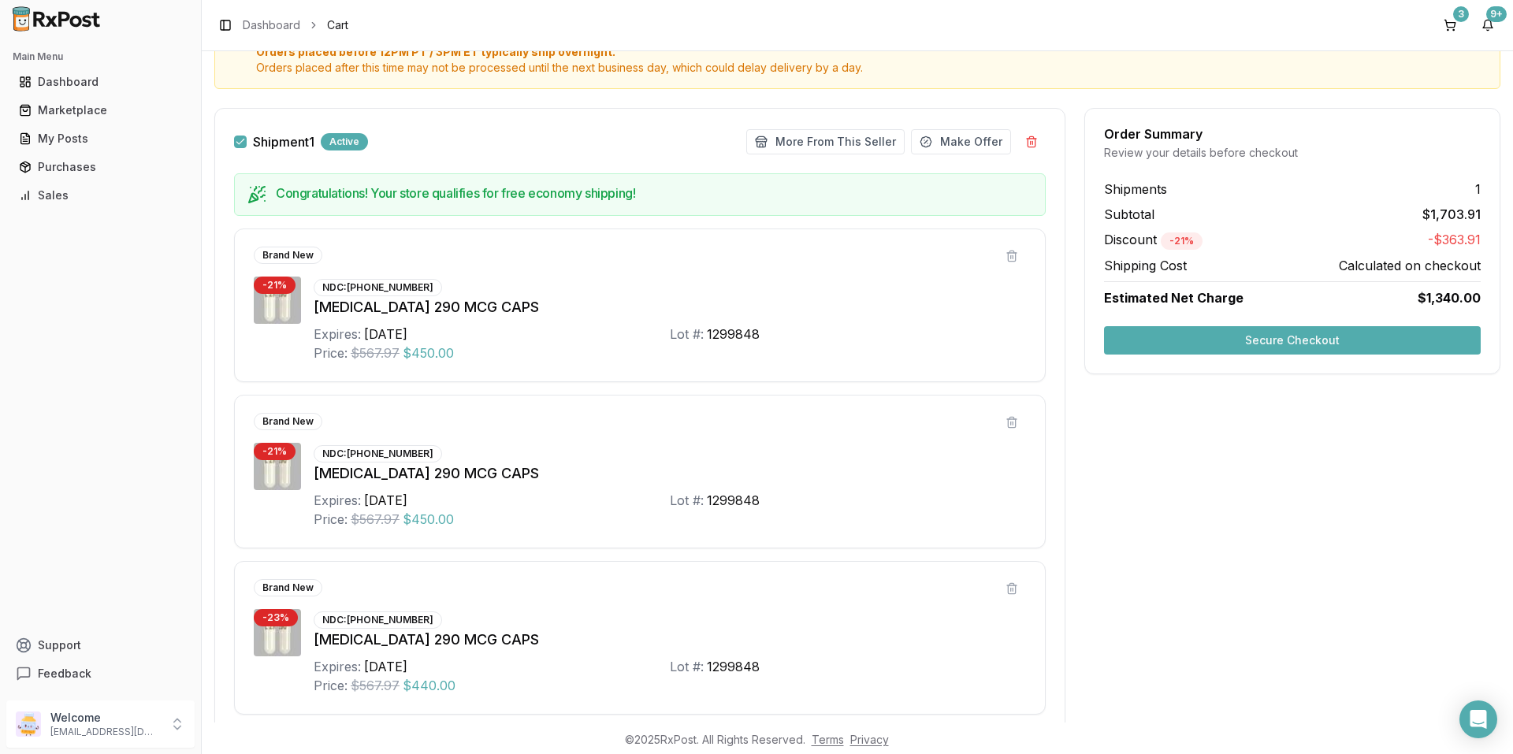
click at [1216, 341] on button "Secure Checkout" at bounding box center [1292, 340] width 377 height 28
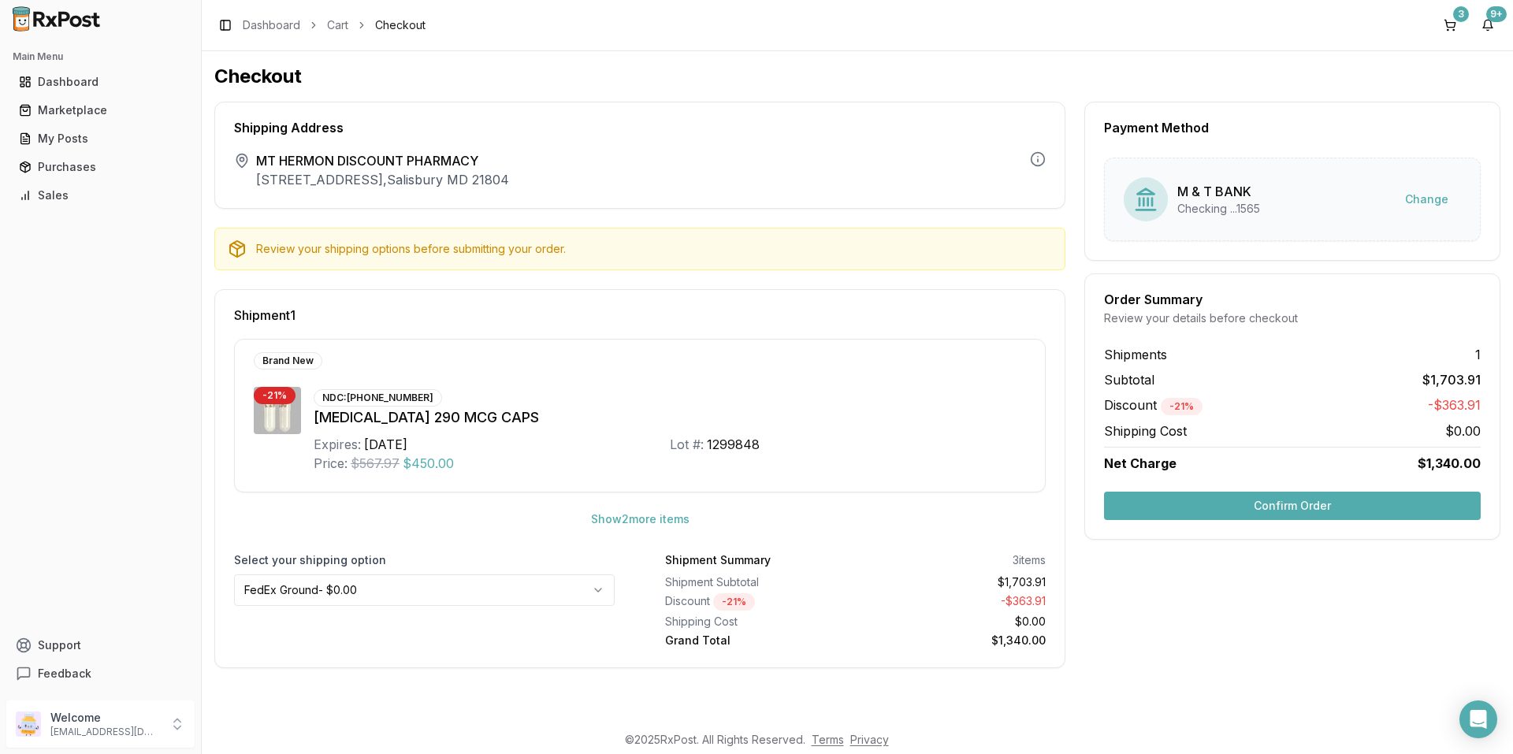
click at [826, 403] on div "NDC: [PHONE_NUMBER] [MEDICAL_DATA] 290 MCG CAPS Expires: [DATE] Lot #: 1299848 …" at bounding box center [670, 430] width 713 height 86
click at [1141, 499] on button "Confirm Order" at bounding box center [1292, 506] width 377 height 28
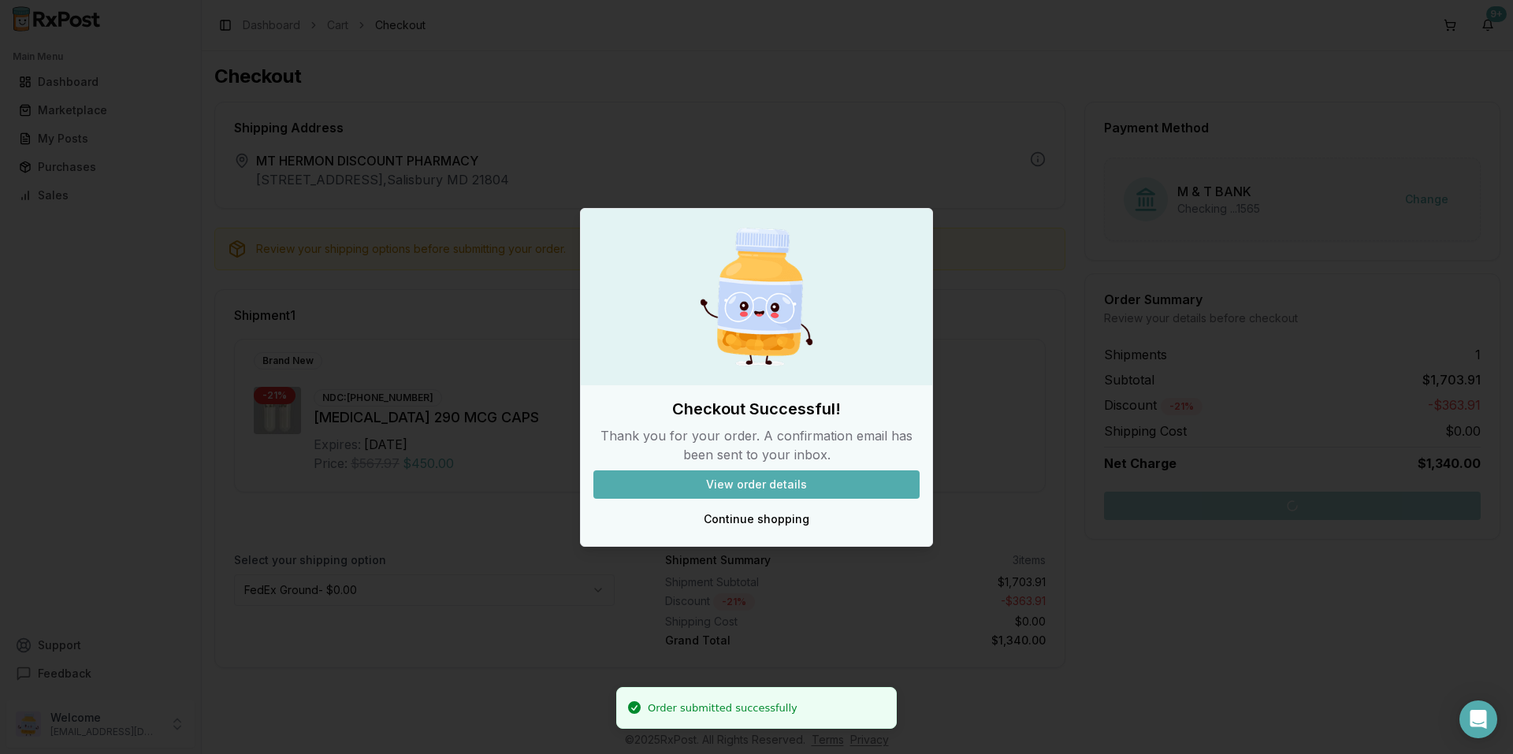
click at [758, 480] on button "View order details" at bounding box center [757, 485] width 326 height 28
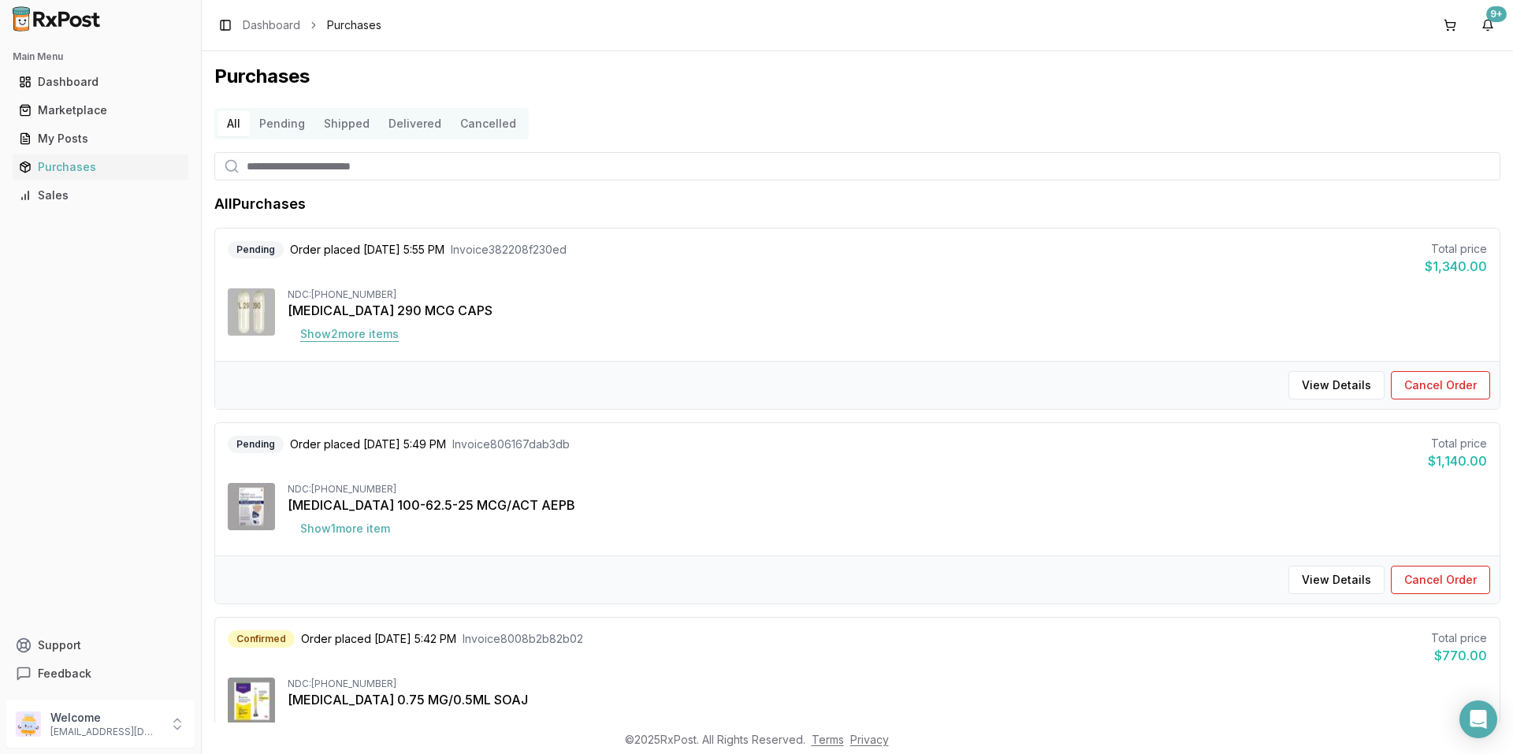
click at [337, 333] on button "Show 2 more item s" at bounding box center [350, 334] width 124 height 28
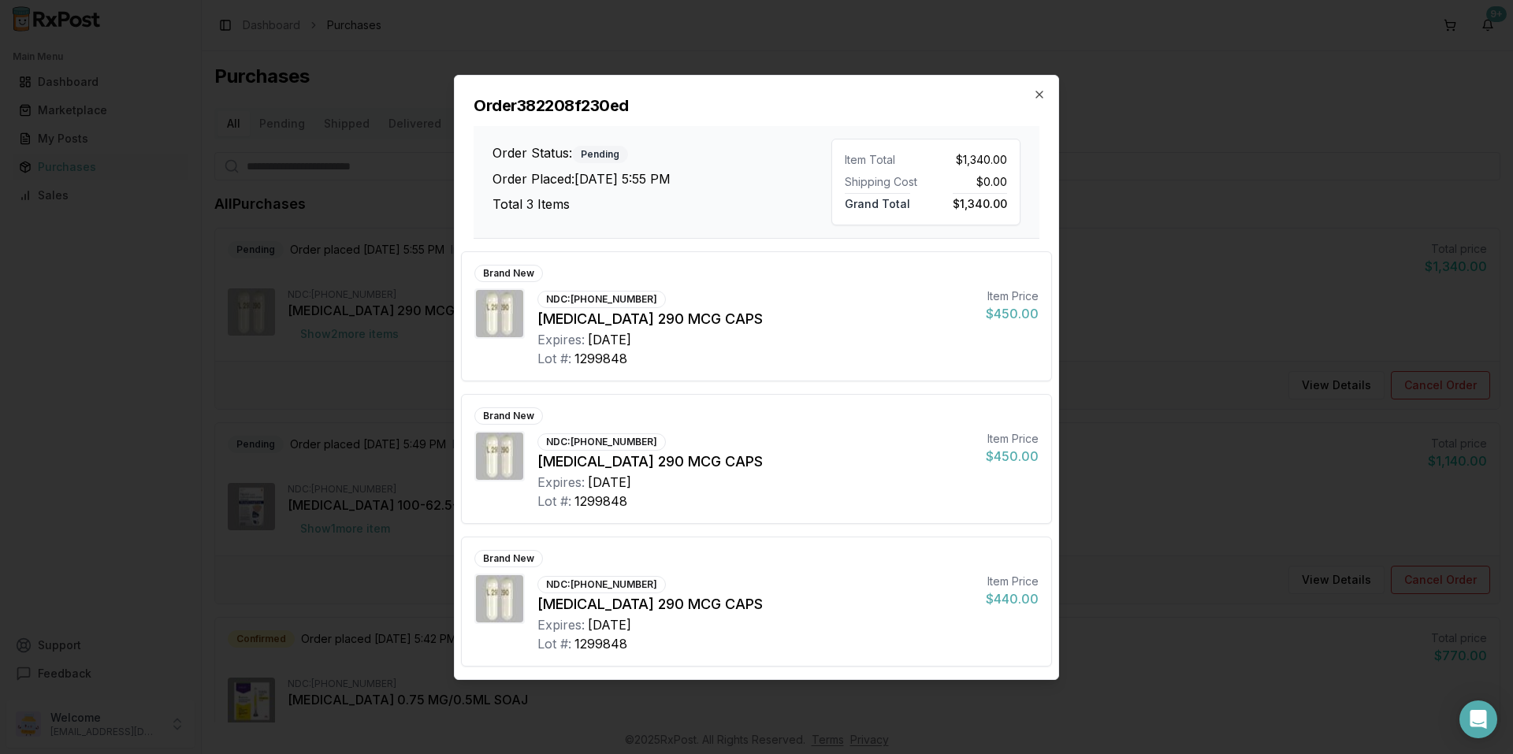
click at [985, 609] on div "NDC: [PHONE_NUMBER] [MEDICAL_DATA] 290 MCG CAPS Expires: [DATE] Lot #: 1299848 …" at bounding box center [757, 614] width 564 height 80
click at [924, 462] on div "[MEDICAL_DATA] 290 MCG CAPS" at bounding box center [756, 462] width 436 height 22
click at [1037, 91] on icon "button" at bounding box center [1040, 94] width 6 height 6
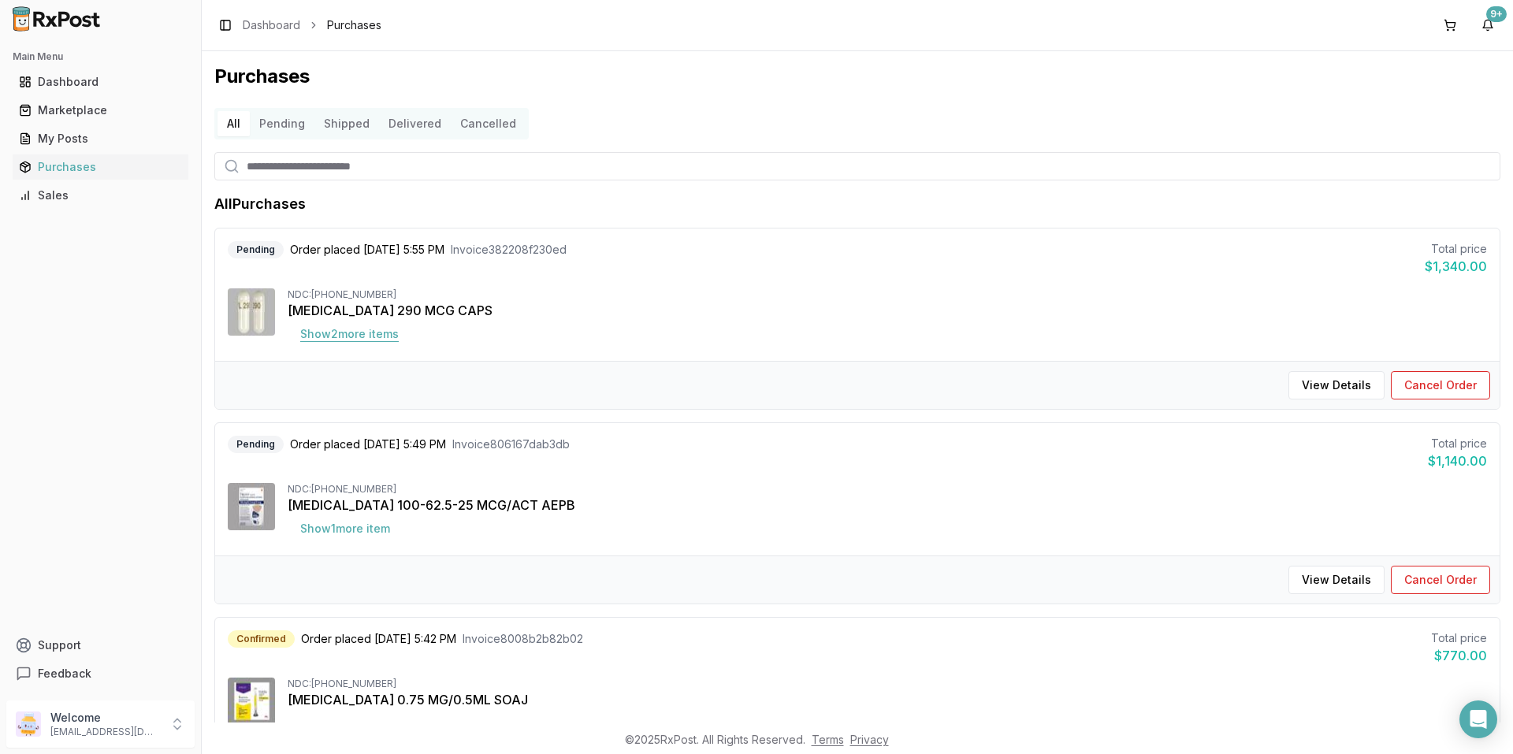
click at [348, 334] on button "Show 2 more item s" at bounding box center [350, 334] width 124 height 28
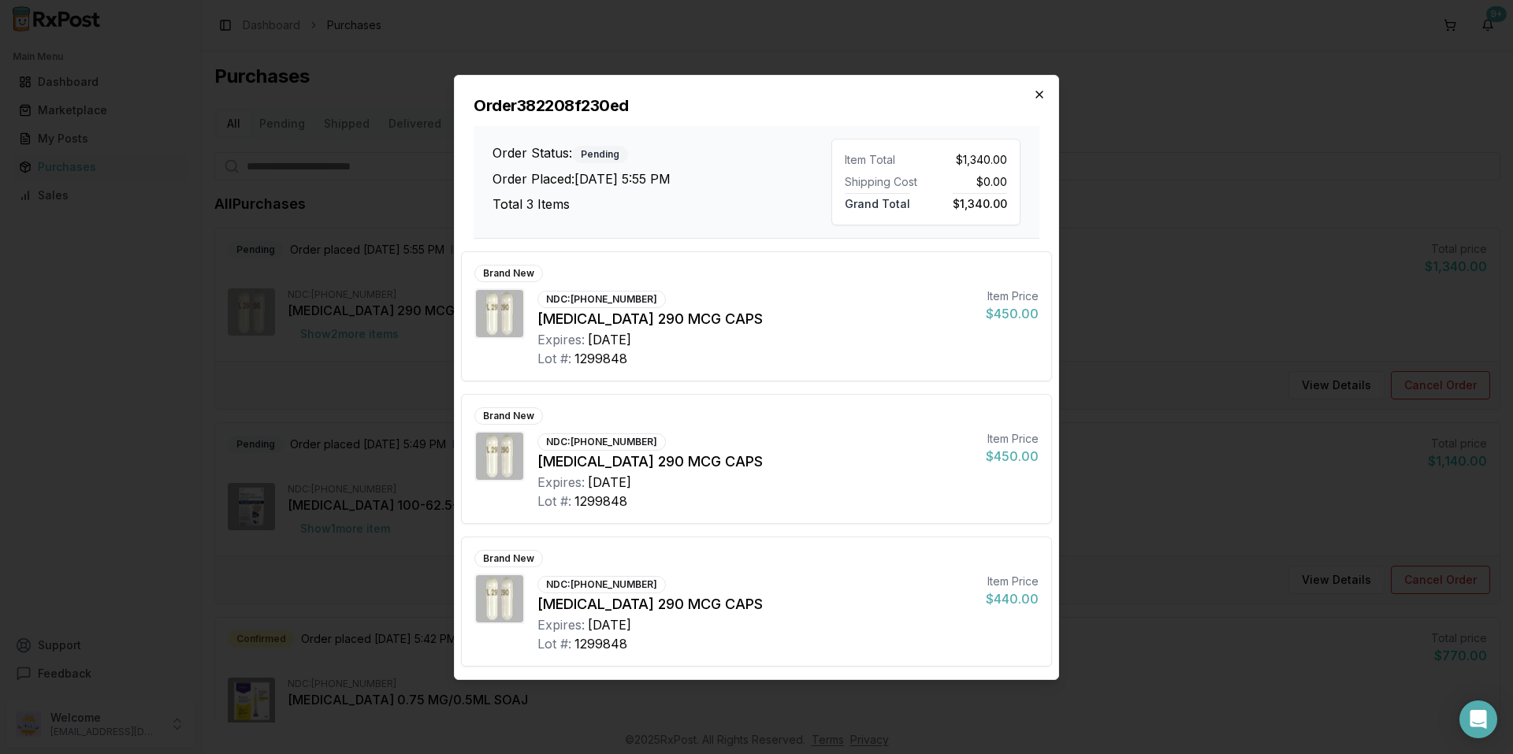
click at [1041, 95] on icon "button" at bounding box center [1039, 94] width 13 height 13
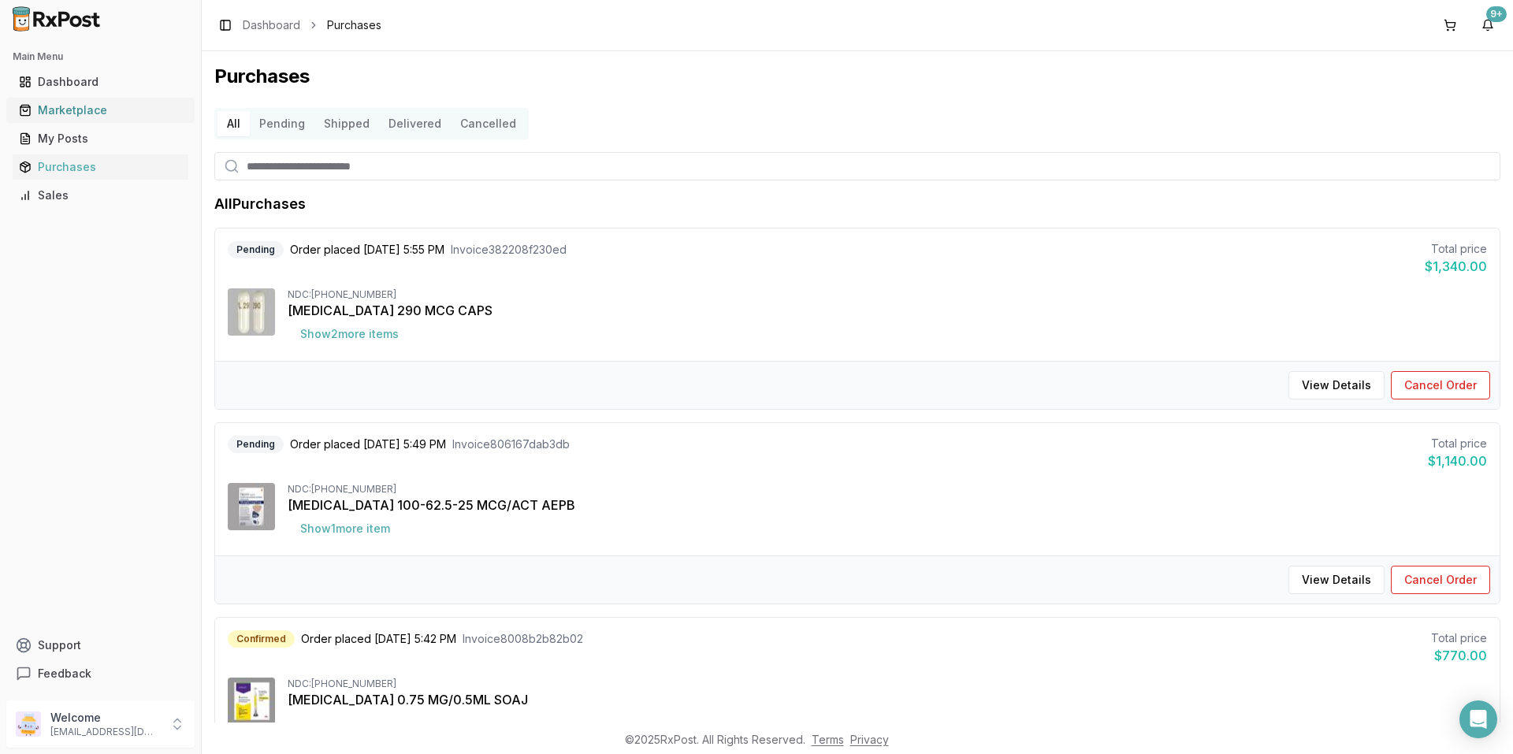
click at [83, 109] on div "Marketplace" at bounding box center [100, 110] width 163 height 16
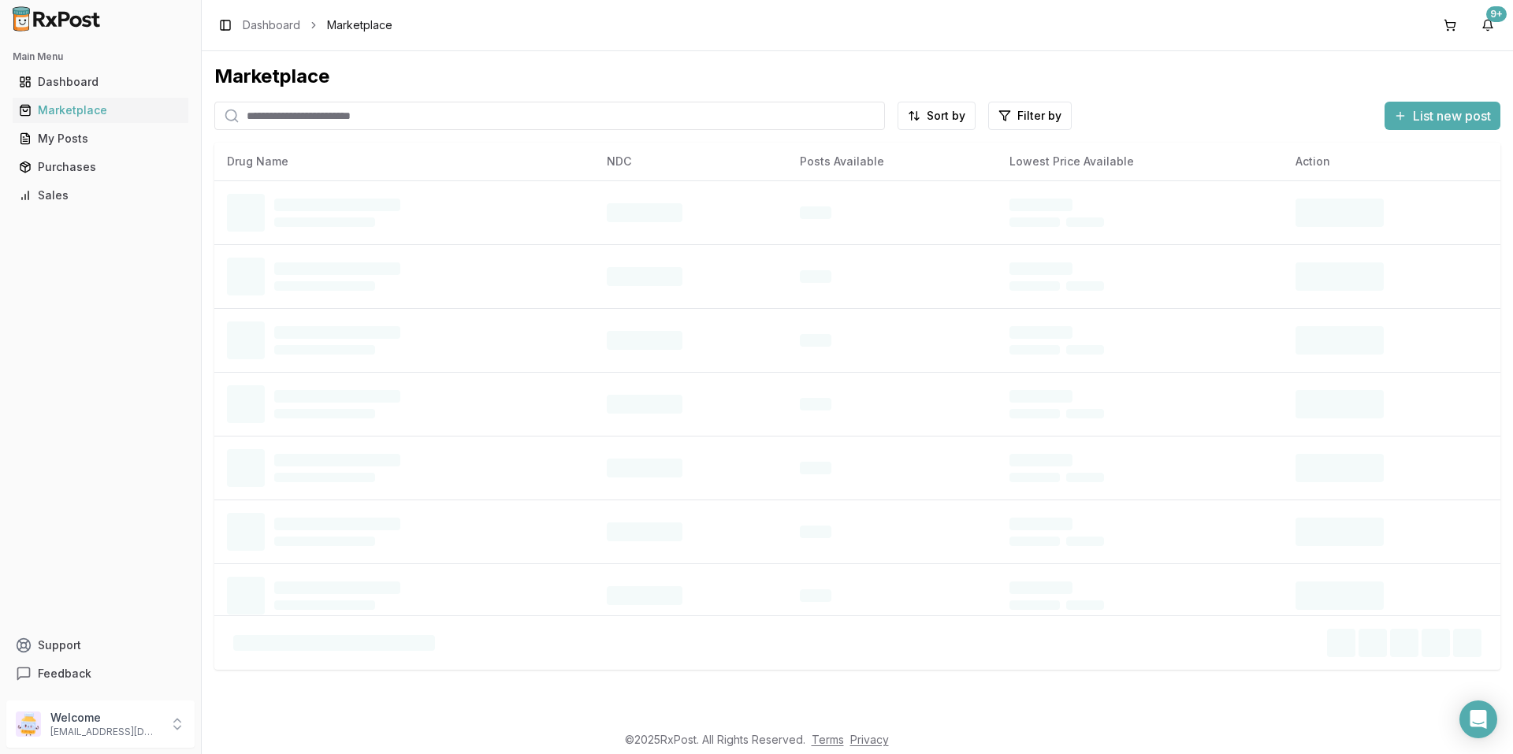
click at [429, 120] on input "search" at bounding box center [549, 116] width 671 height 28
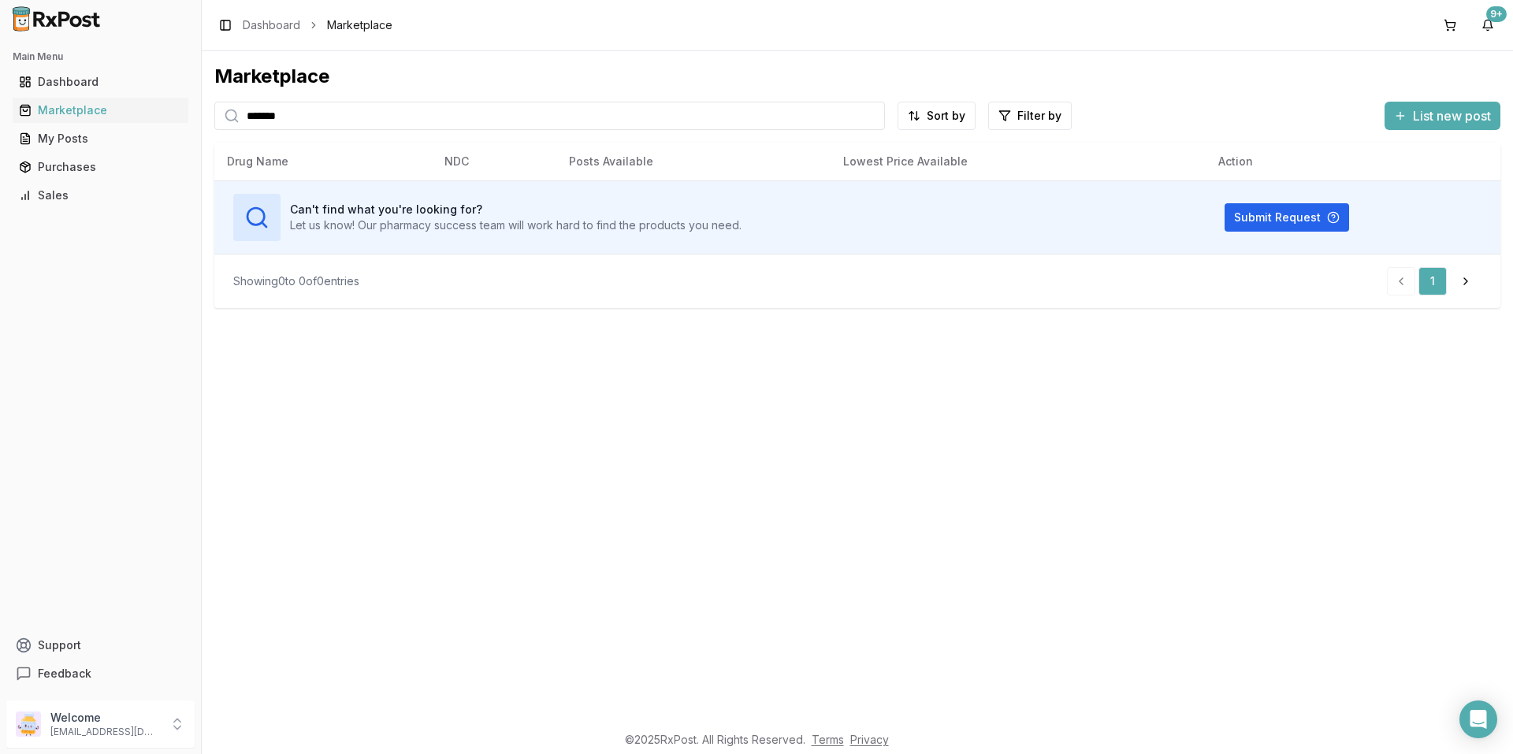
click at [429, 117] on input "*******" at bounding box center [549, 116] width 671 height 28
type input "*******"
click at [85, 141] on div "My Posts" at bounding box center [100, 139] width 163 height 16
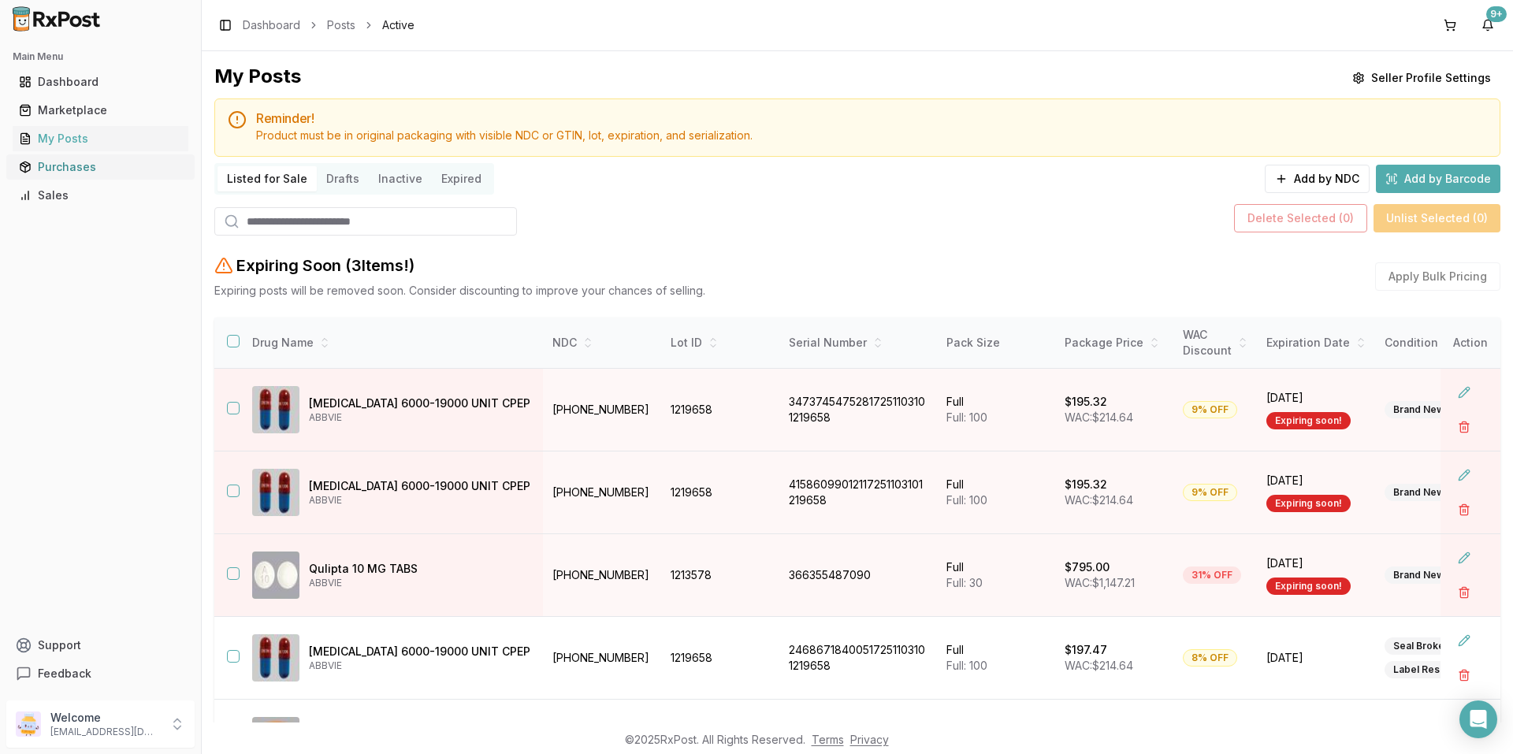
click at [85, 166] on div "Purchases" at bounding box center [100, 167] width 163 height 16
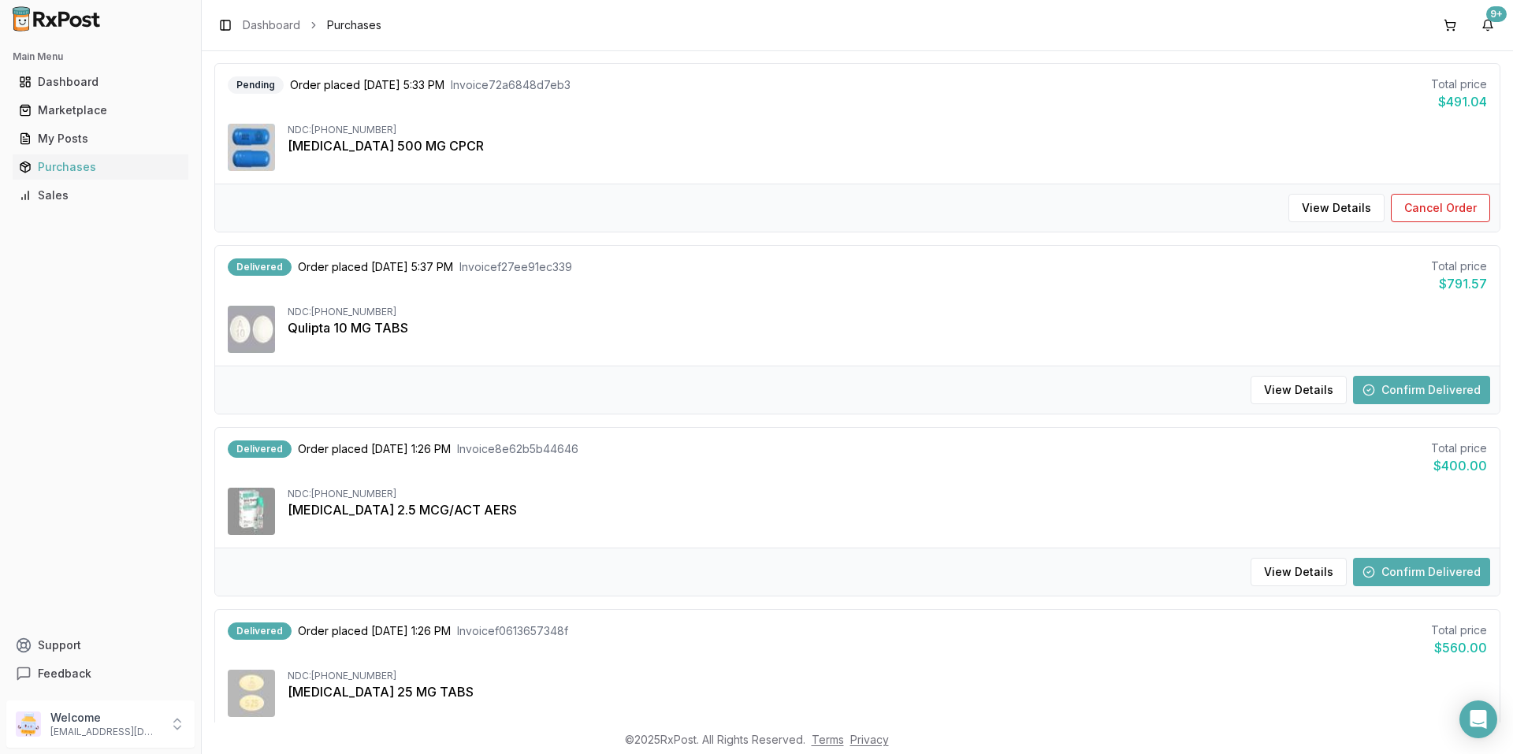
scroll to position [946, 0]
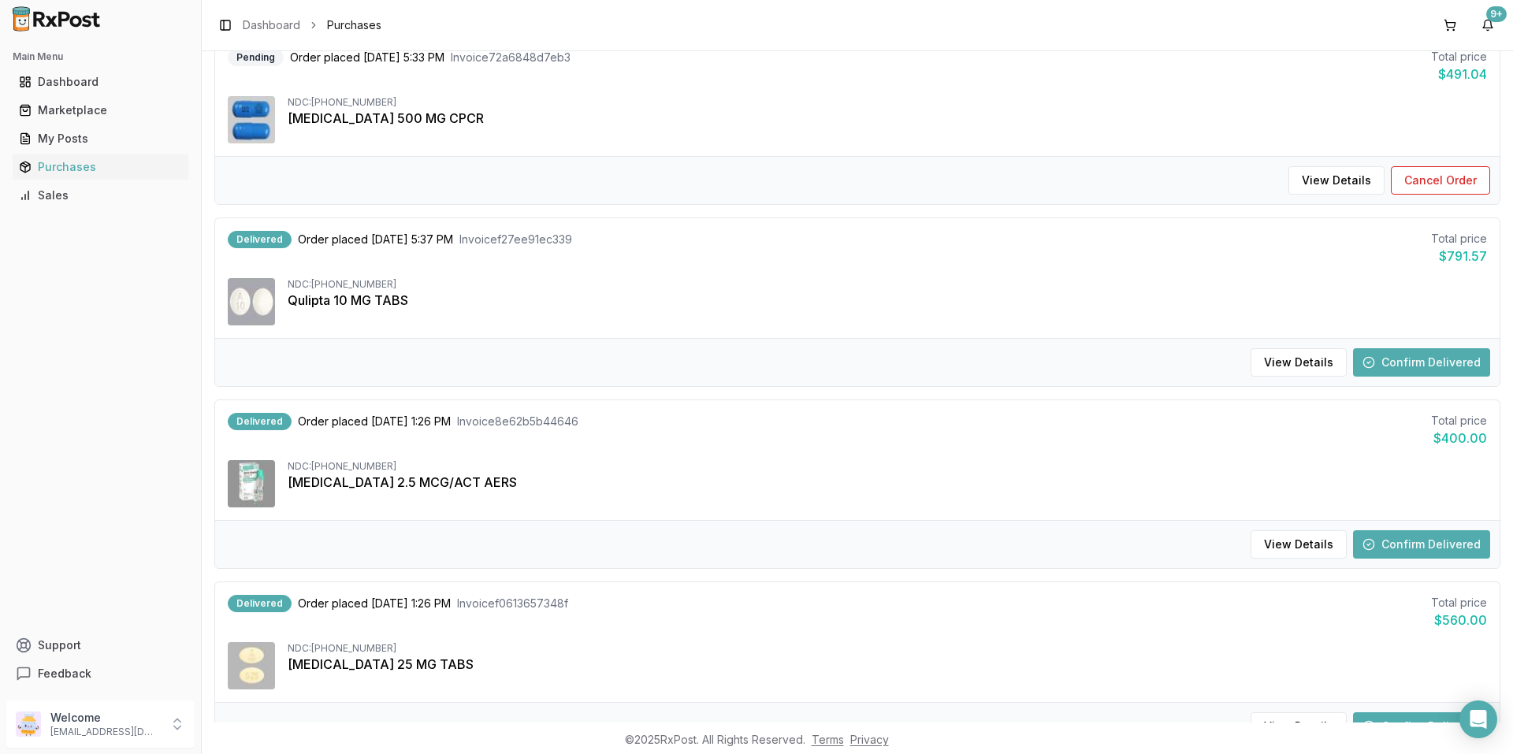
click at [651, 298] on div "Qulipta 10 MG TABS" at bounding box center [888, 300] width 1200 height 19
click at [1301, 356] on button "View Details" at bounding box center [1299, 362] width 96 height 28
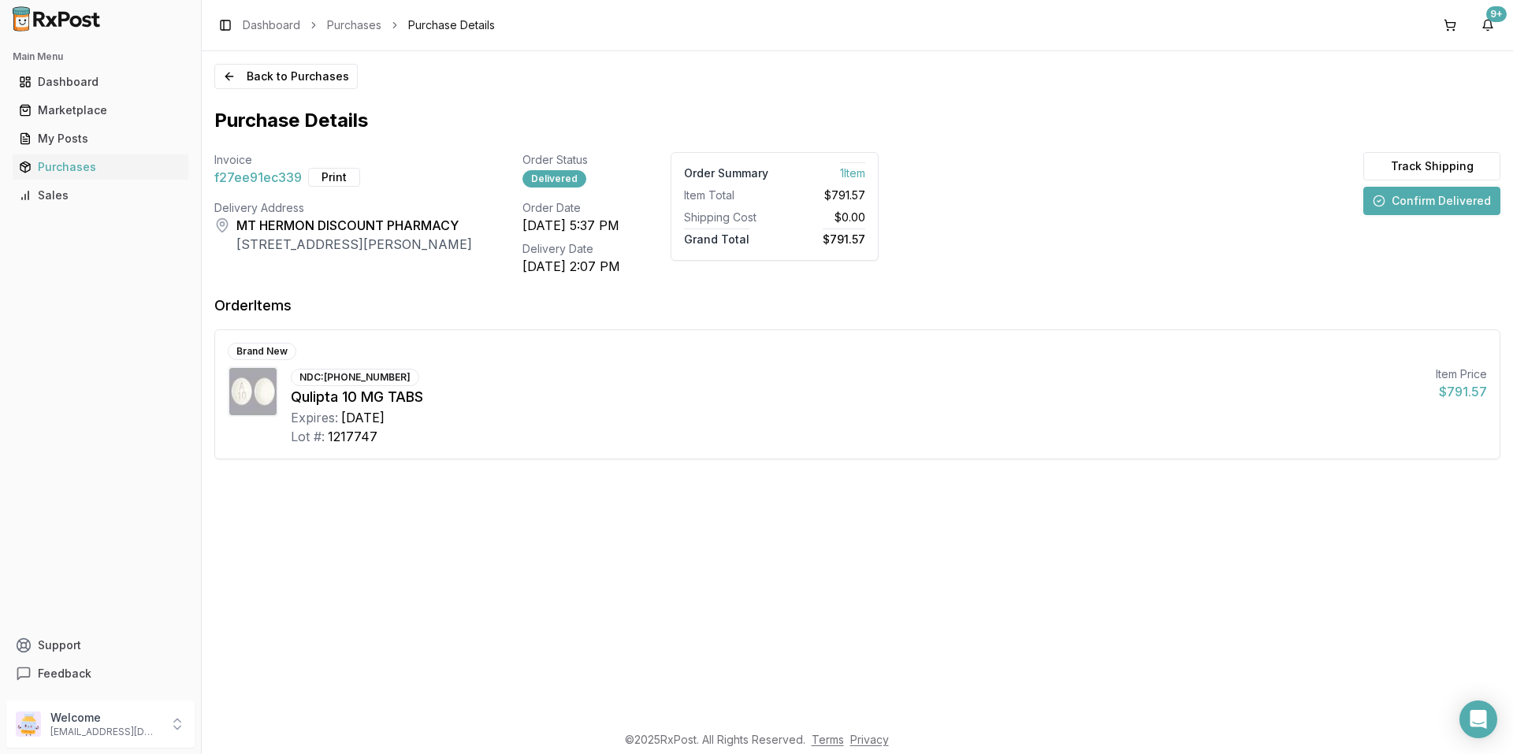
click at [951, 384] on div "NDC: [PHONE_NUMBER] Qulipta 10 MG TABS Expires: [DATE] Lot #: 1217747" at bounding box center [857, 407] width 1133 height 80
click at [1127, 251] on div "Invoice f27ee91ec339 Print Order Status Delivered Order Summary 1 Item Item Tot…" at bounding box center [857, 214] width 1286 height 124
